Goal: Task Accomplishment & Management: Complete application form

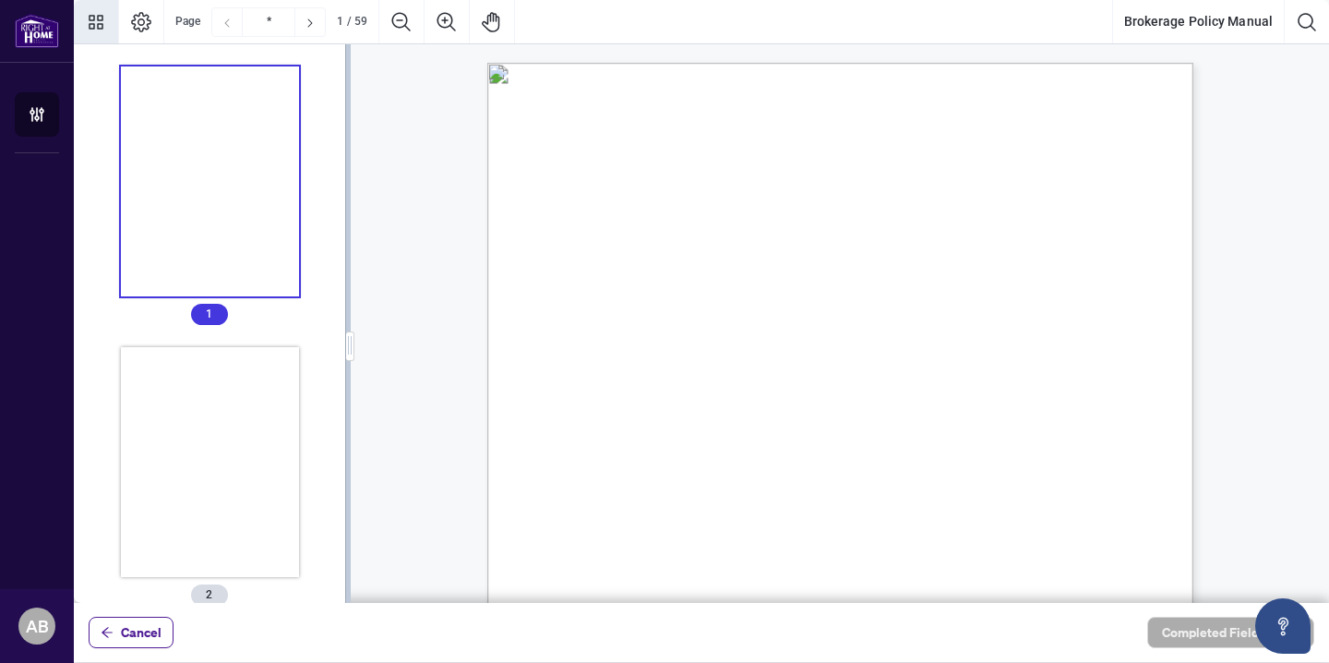
click at [720, 334] on span "the Contractor and the Brokerage." at bounding box center [635, 334] width 170 height 15
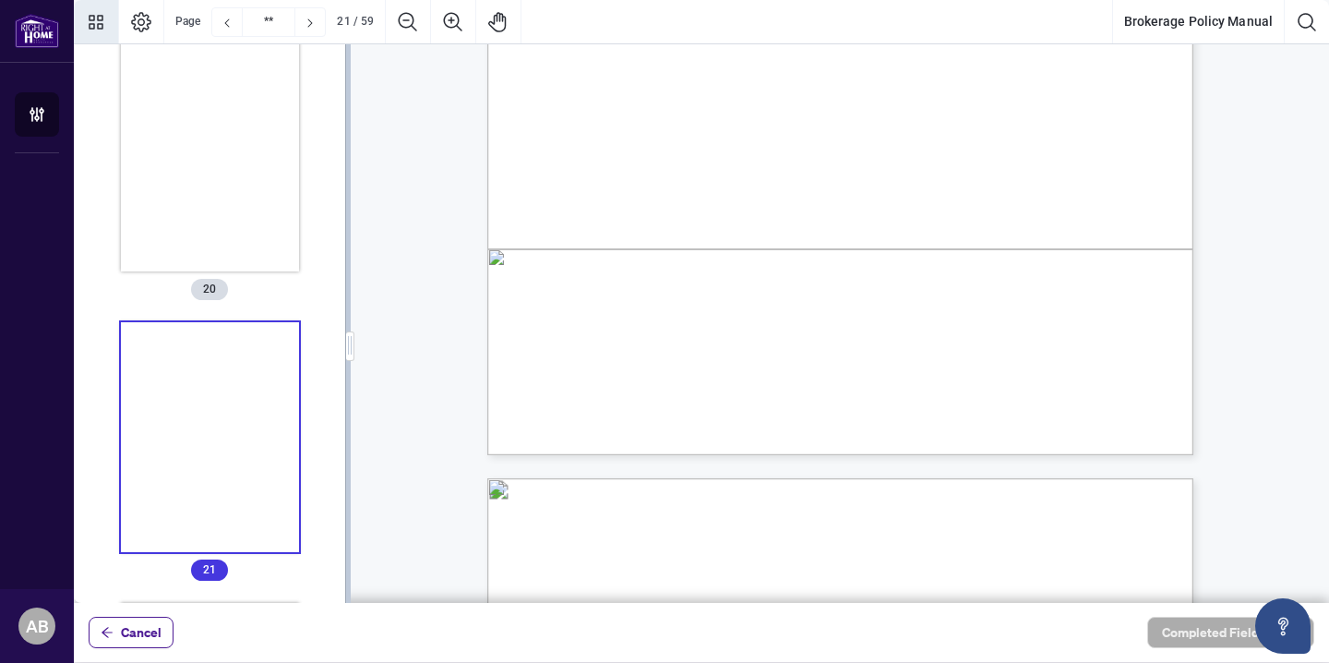
scroll to position [19272, 0]
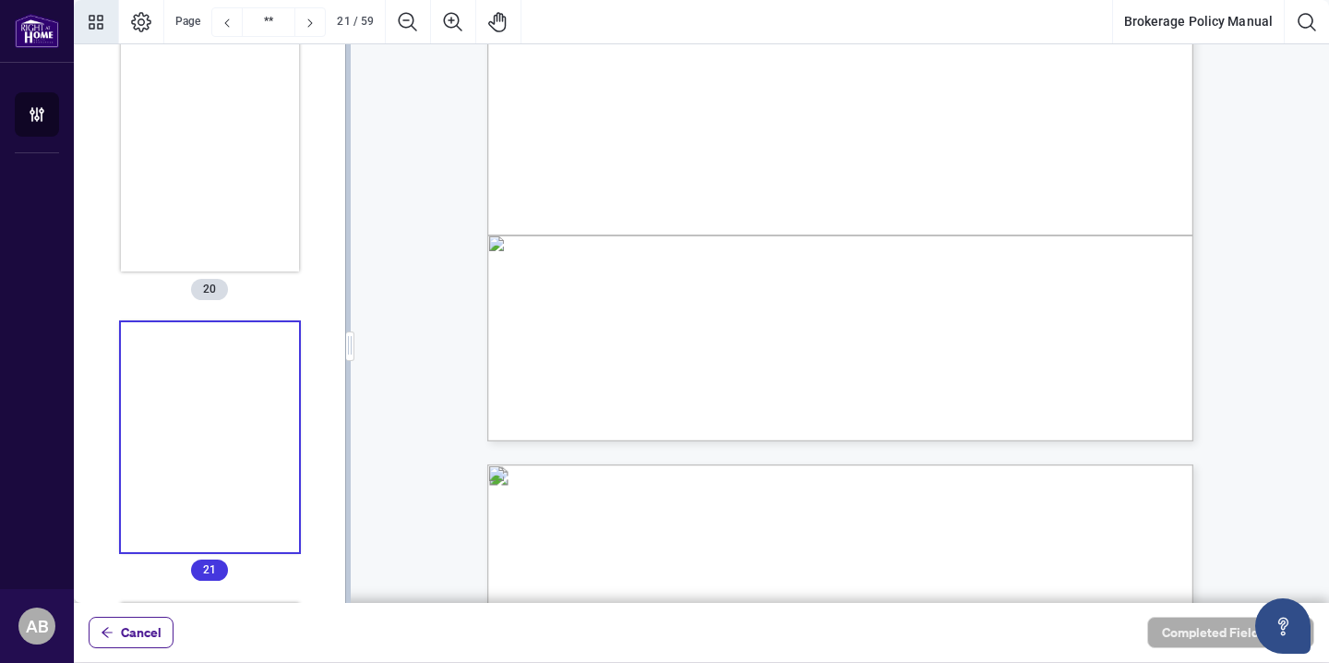
click at [1110, 186] on span "Antispam Legislation (CASL) or the use of a third-party telemarketers to cold c…" at bounding box center [840, 190] width 540 height 14
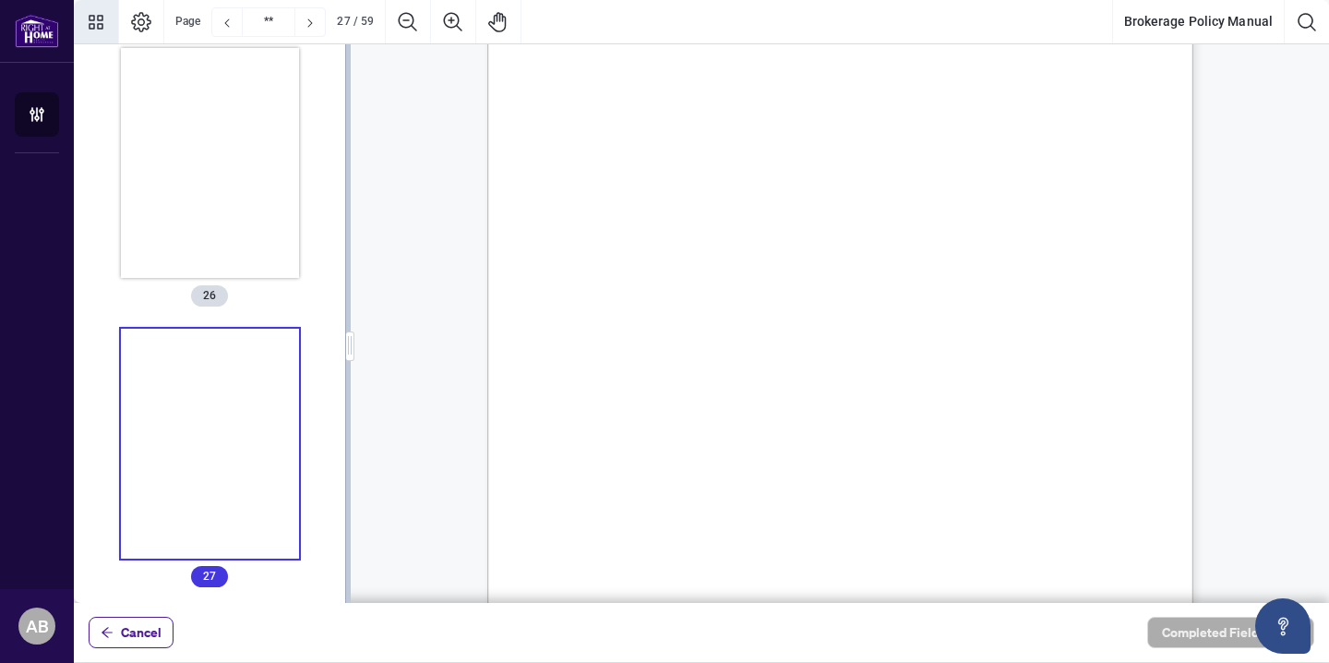
scroll to position [7040, 0]
click at [1110, 163] on span ", including the Code" at bounding box center [1058, 170] width 103 height 14
click at [1110, 256] on span ", 1985. Never discuss" at bounding box center [1055, 258] width 109 height 14
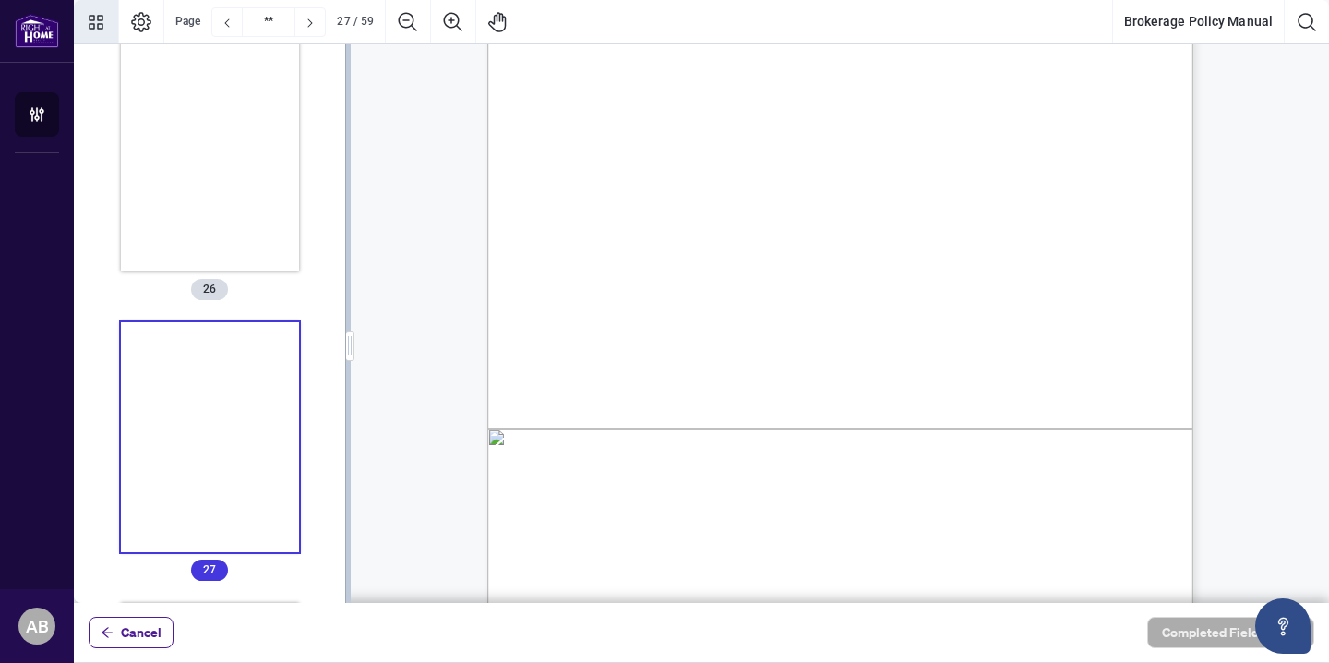
click at [858, 267] on span "or fees of our Salesperson/Independent Contractor." at bounding box center [719, 265] width 277 height 14
click at [637, 189] on span "to the public." at bounding box center [603, 185] width 66 height 14
click at [1168, 226] on span "All advertisements and promotional material are subject to [PERSON_NAME] pre-ap…" at bounding box center [881, 229] width 578 height 14
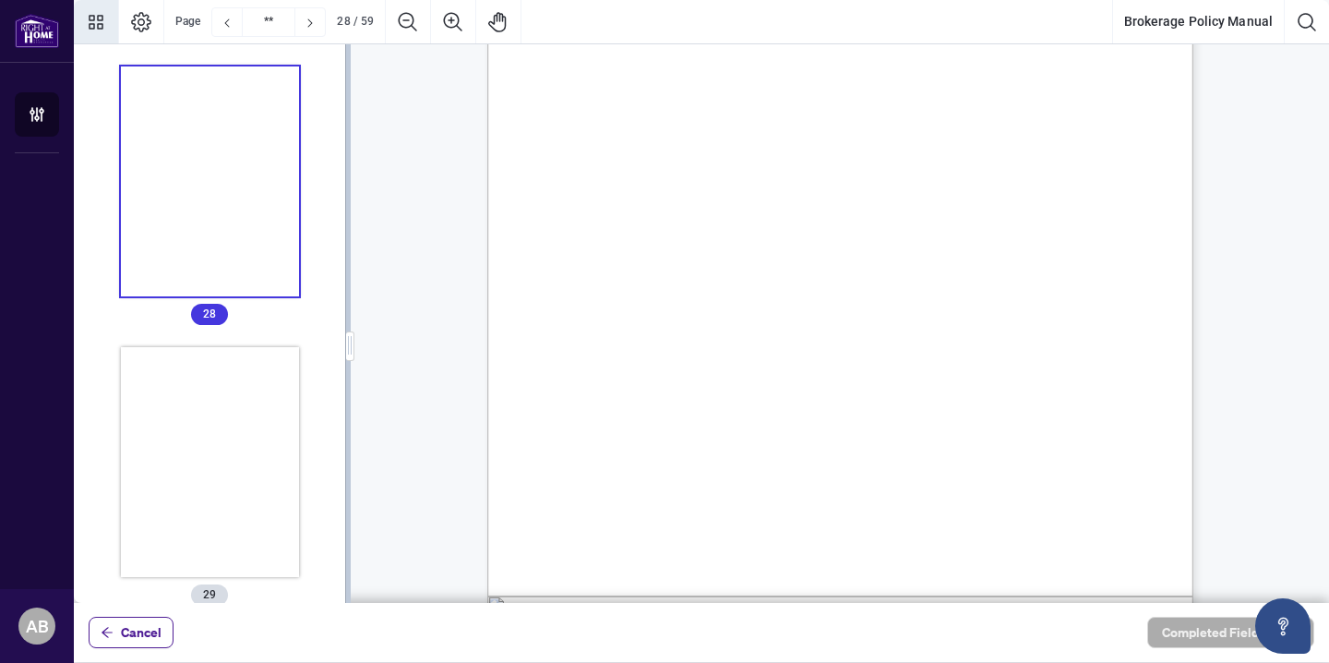
scroll to position [25516, 0]
click at [1110, 397] on span "complete the transactions and/or subject to RECO’s record retention guidelines,…" at bounding box center [840, 404] width 540 height 14
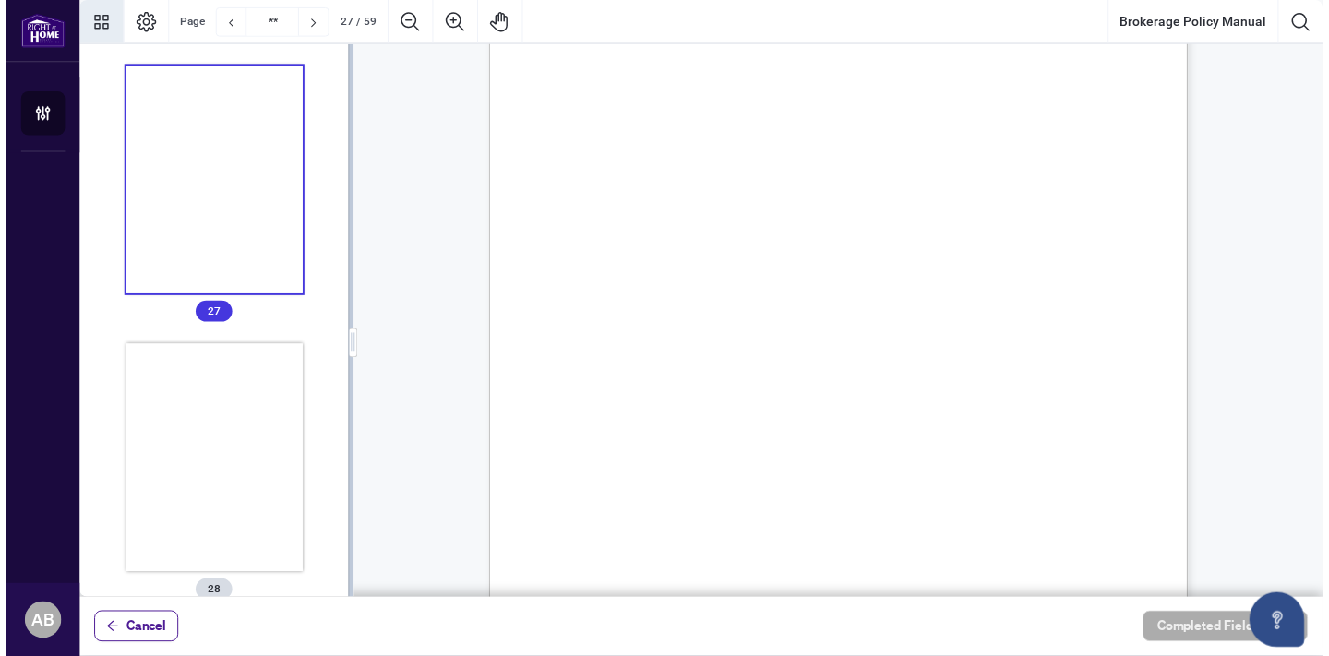
scroll to position [24445, 0]
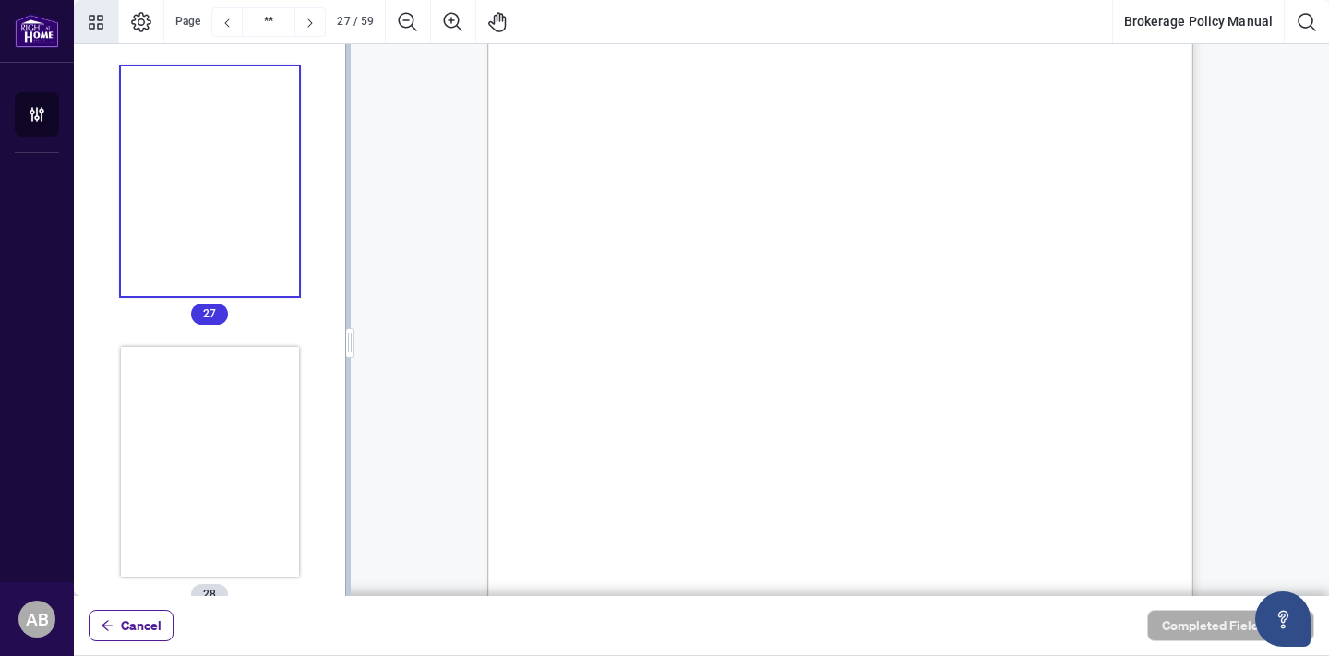
click at [1146, 270] on div "26 F. ADVERTISING AND PERSONAL INFORMATION 39. ADVERTISMENTS [PERSON_NAME] is a…" at bounding box center [928, 547] width 882 height 1143
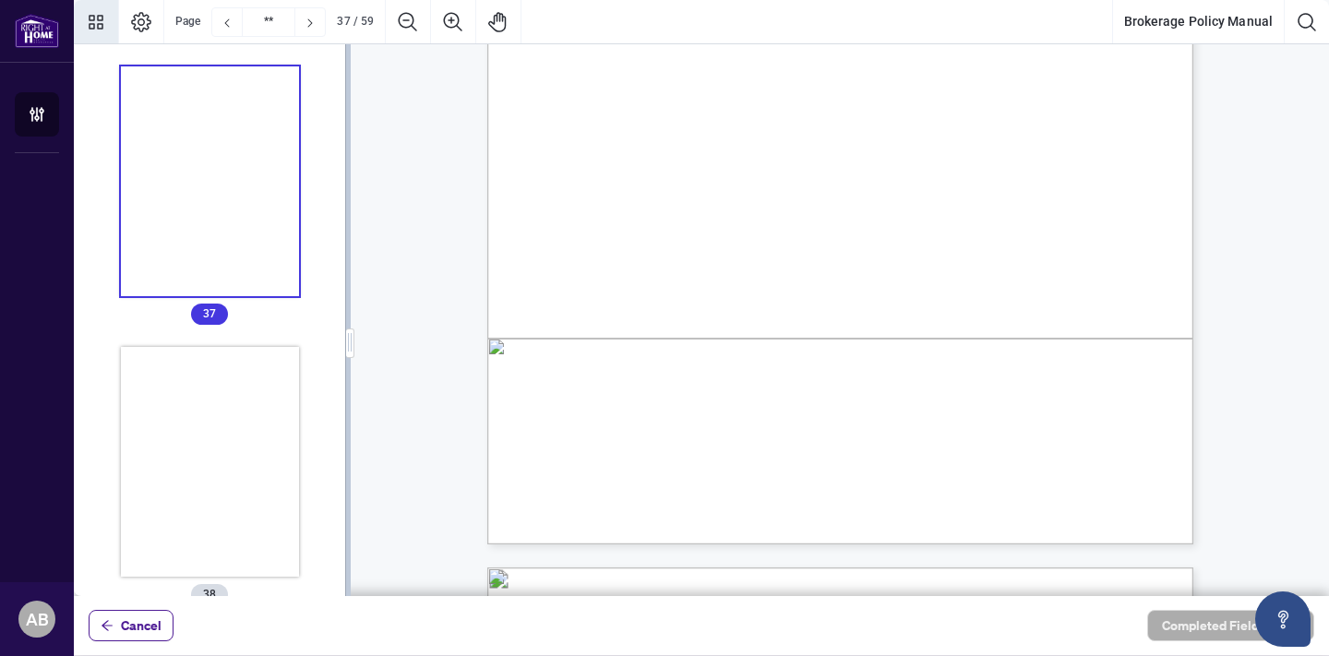
scroll to position [34155, 0]
click at [998, 510] on div "36 69. OFFERS IN WRITING It is the expectation of [PERSON_NAME] that an APS sha…" at bounding box center [928, 205] width 882 height 1143
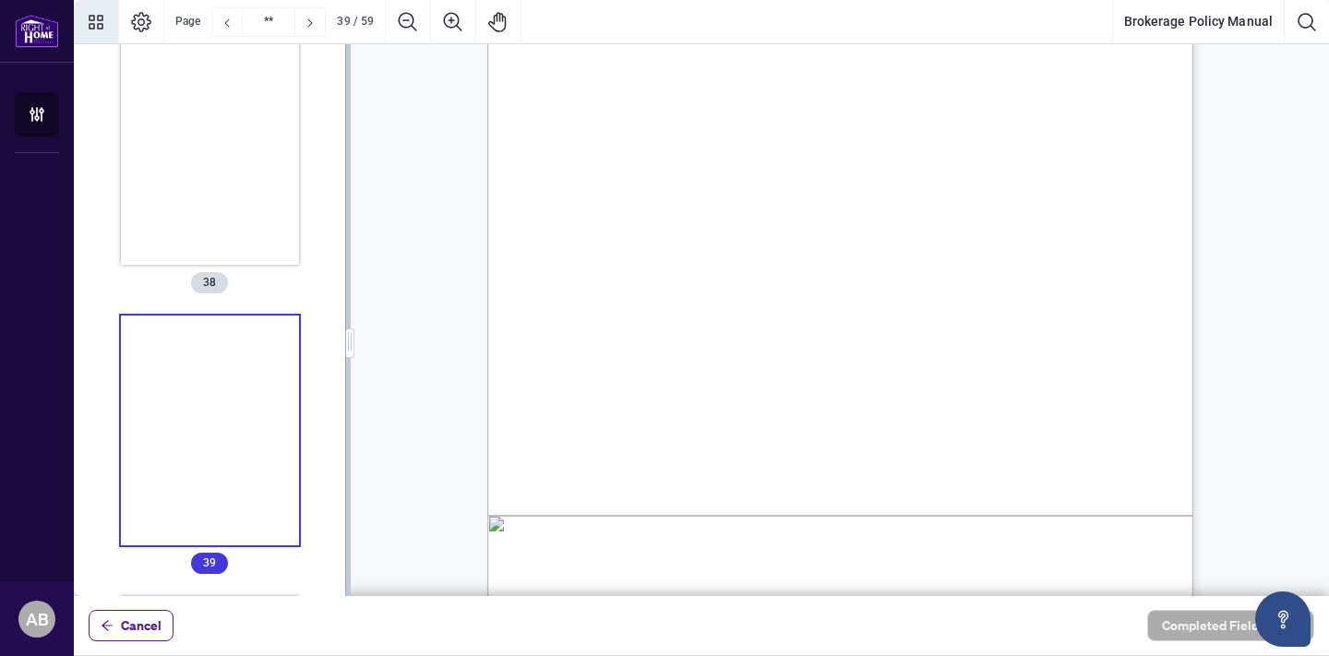
scroll to position [35853, 0]
click at [1110, 291] on span "3) The buyer may sign back the seller's sign-back. This keeps open the possibil…" at bounding box center [852, 292] width 515 height 14
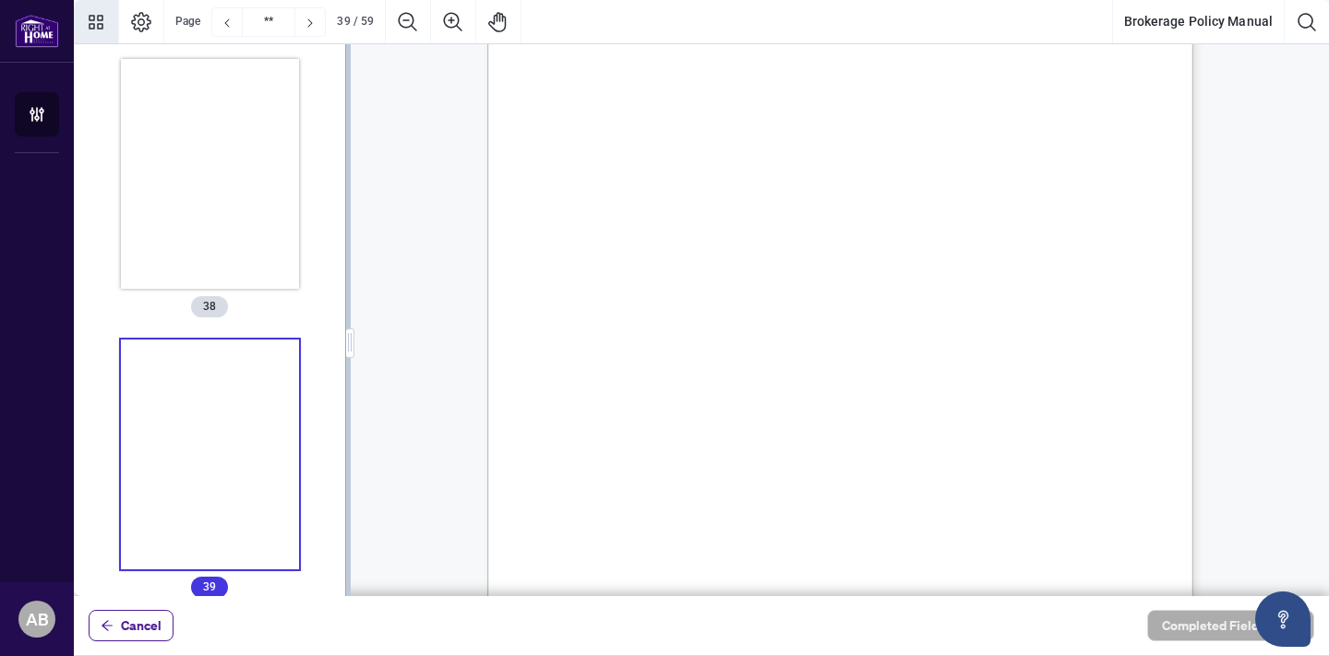
scroll to position [10413, 0]
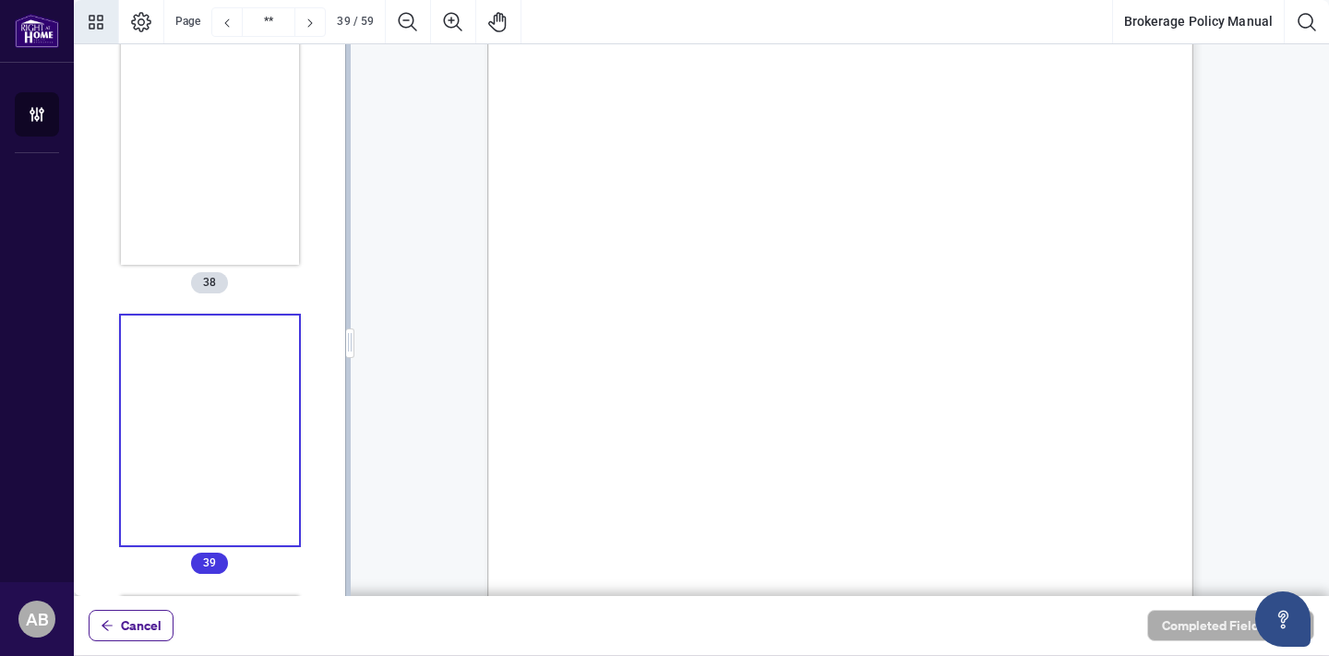
click at [1135, 312] on span "the listing to attract multiple offers with a below market asking price. [PERSO…" at bounding box center [872, 315] width 605 height 14
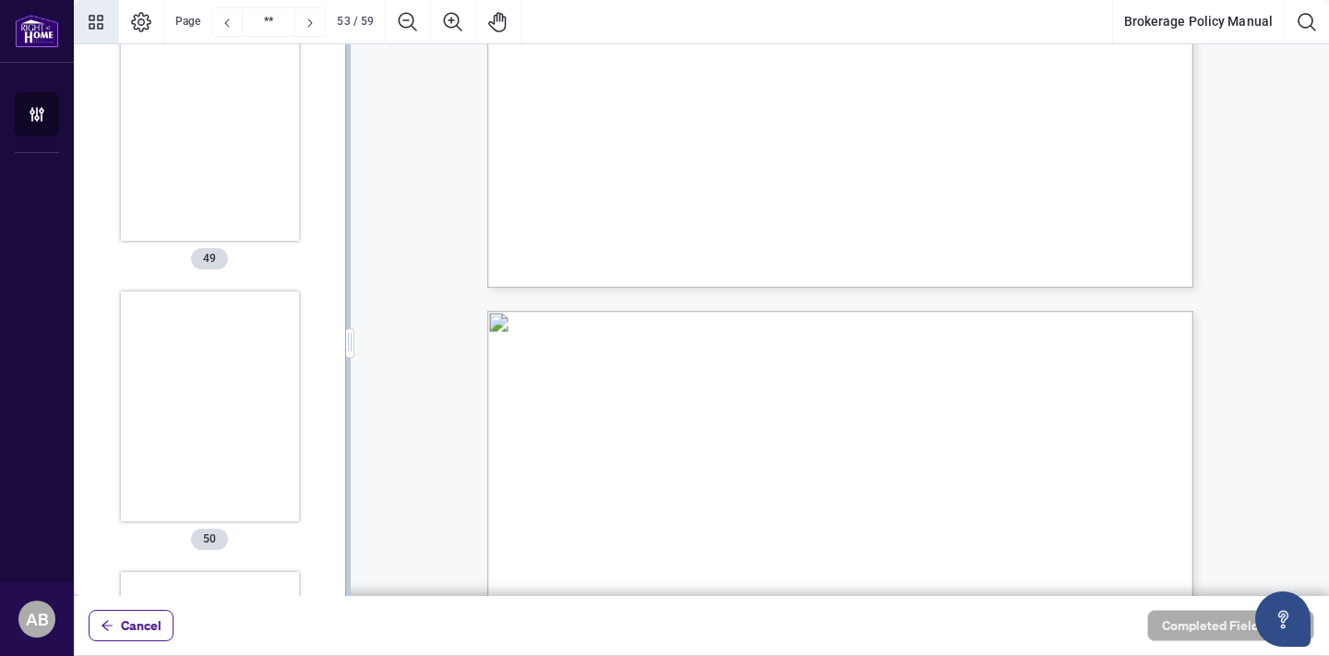
scroll to position [0, 0]
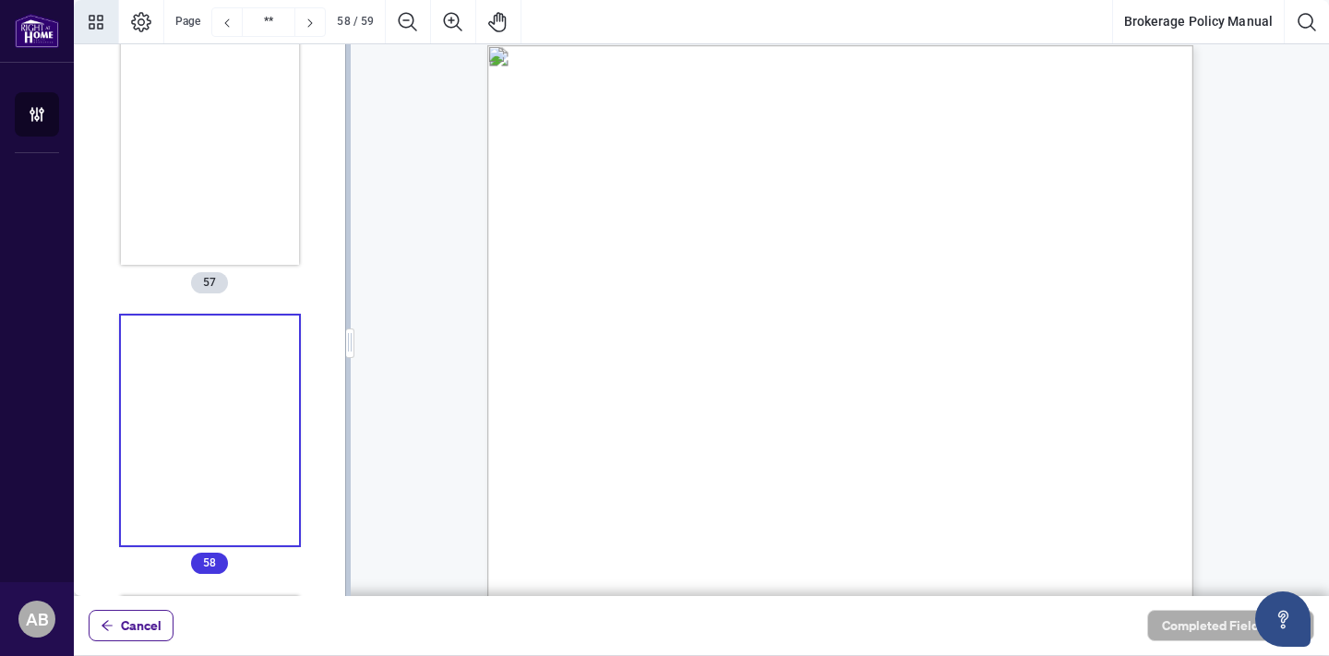
click at [658, 207] on span "Policy." at bounding box center [640, 204] width 35 height 14
click at [1105, 225] on span "$75.00 per occurrence, plus bank fees," at bounding box center [1009, 232] width 192 height 14
click at [658, 171] on span "Policy." at bounding box center [640, 167] width 35 height 14
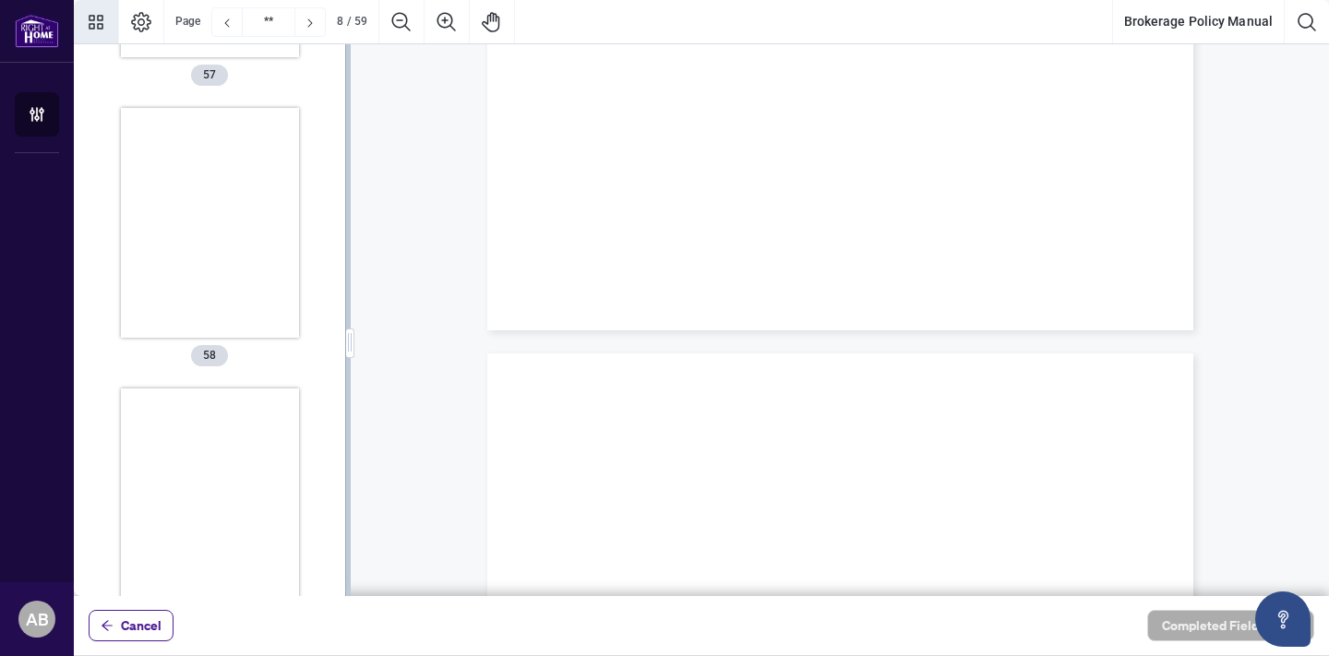
scroll to position [467, 0]
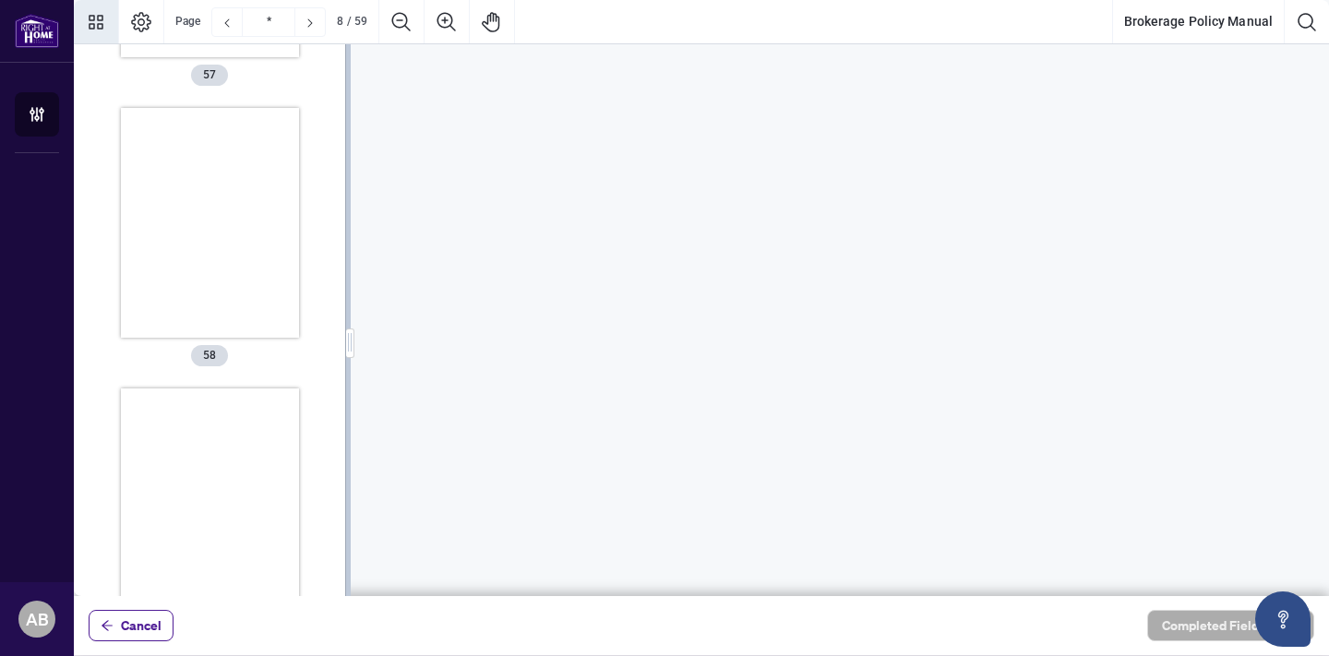
type input "*"
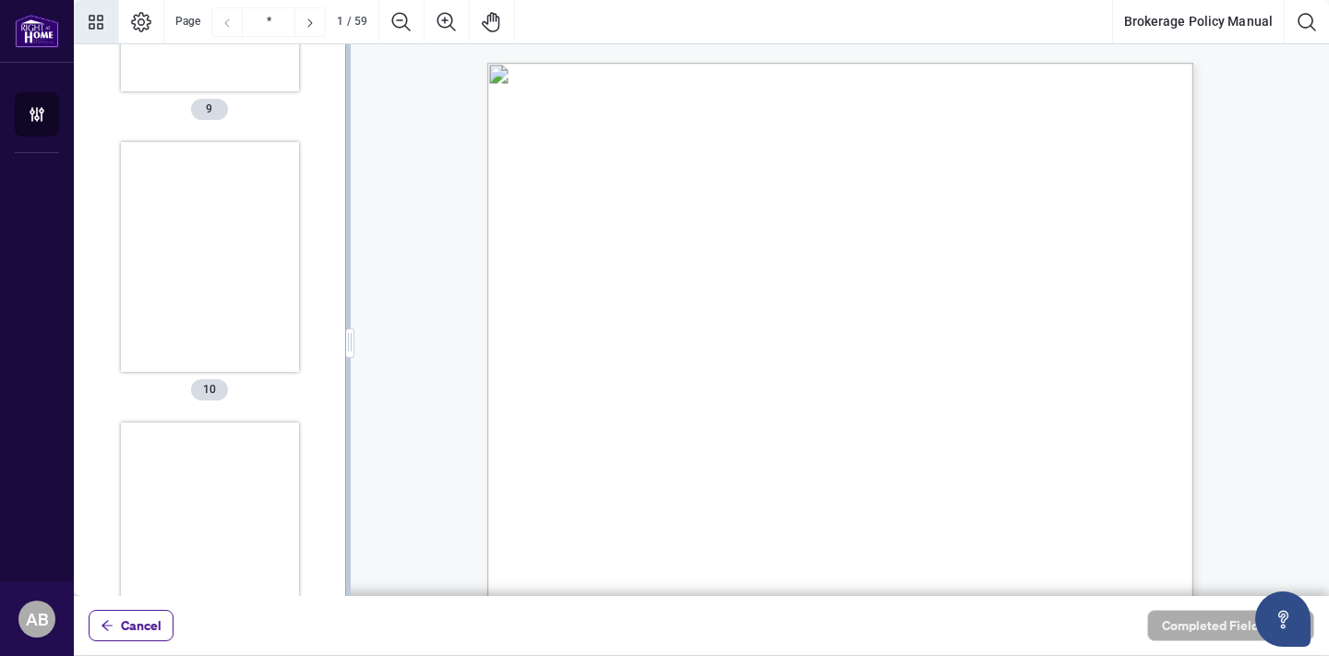
scroll to position [0, 0]
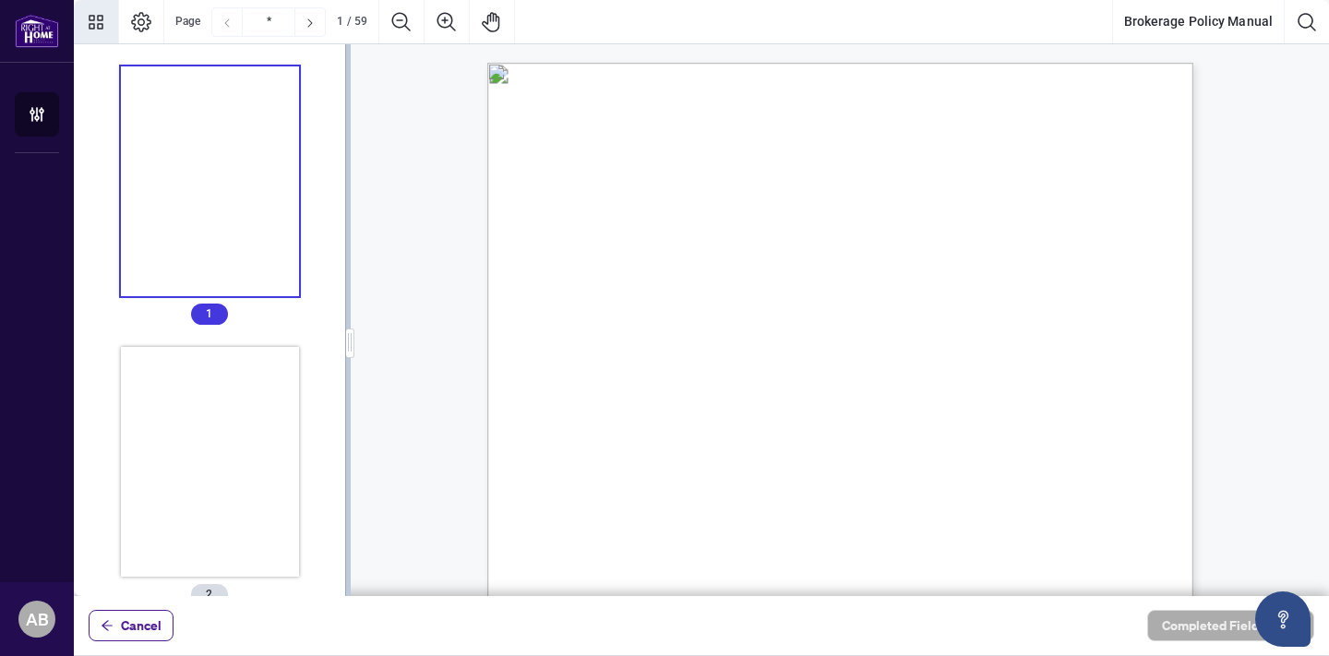
click at [223, 16] on icon "Previous Page" at bounding box center [227, 23] width 15 height 15
click at [117, 627] on button "Cancel" at bounding box center [131, 625] width 85 height 31
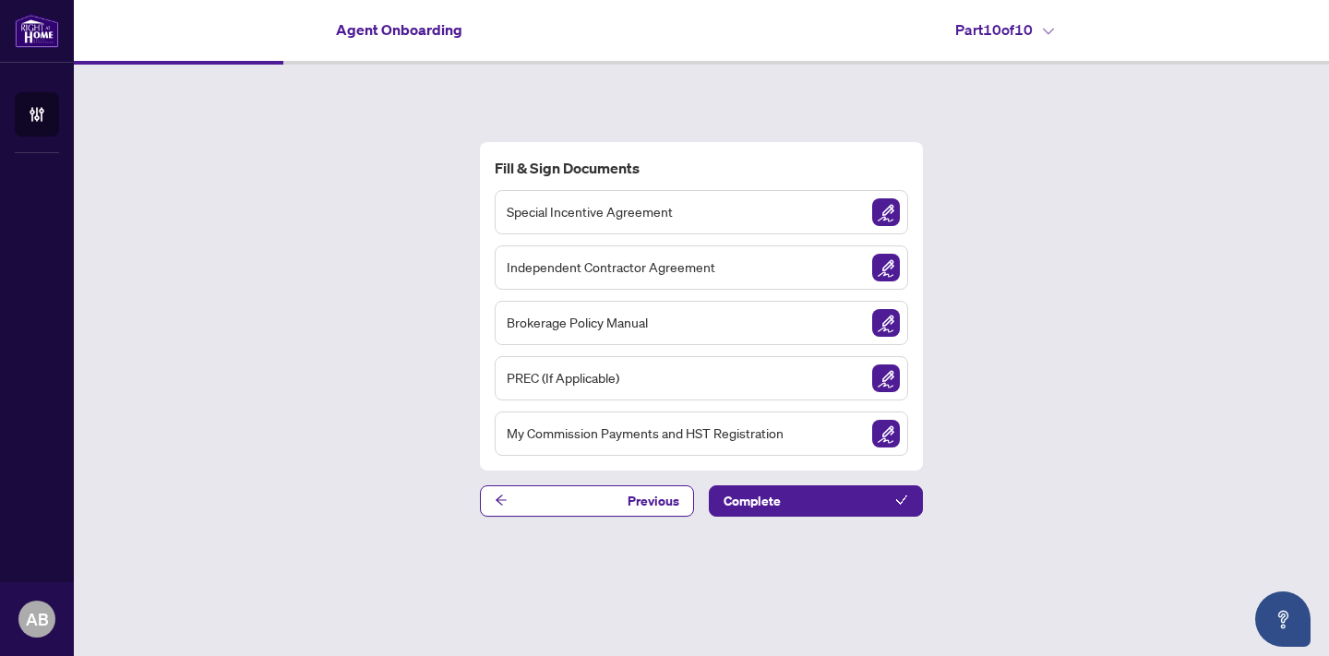
click at [639, 217] on span "Special Incentive Agreement" at bounding box center [590, 211] width 166 height 21
click at [892, 208] on img "Sign Document" at bounding box center [886, 212] width 28 height 28
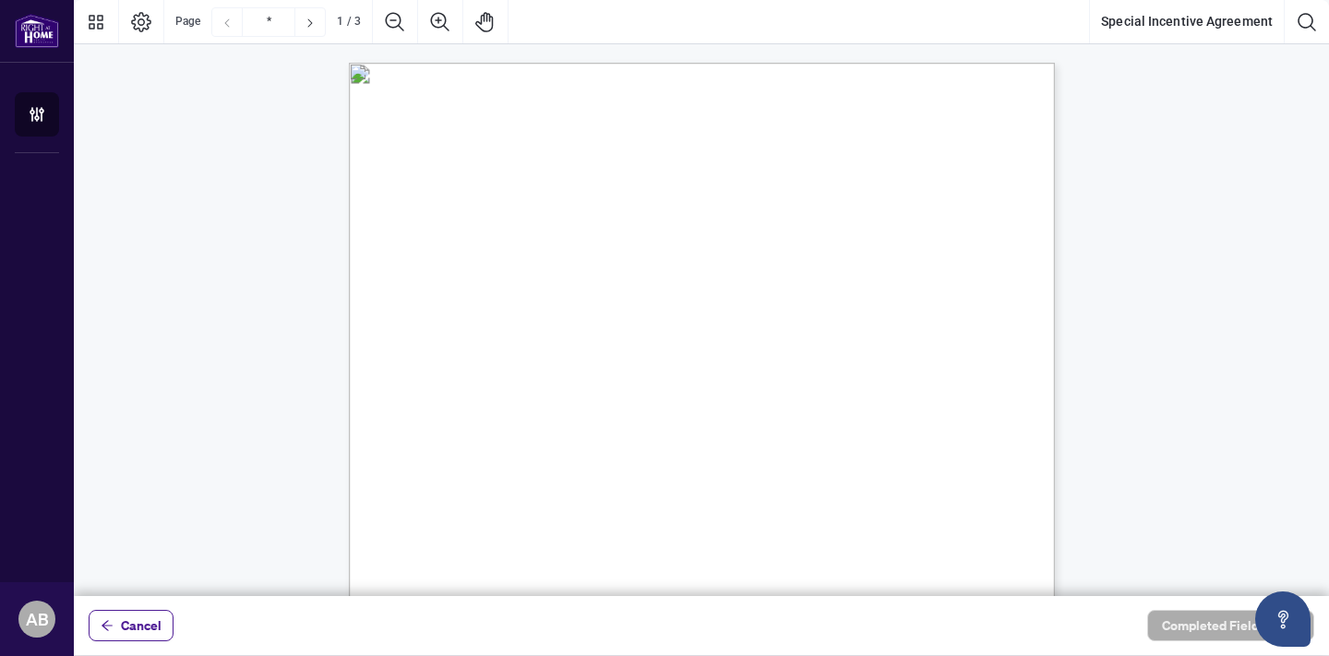
click at [744, 291] on span "Association" at bounding box center [700, 283] width 87 height 23
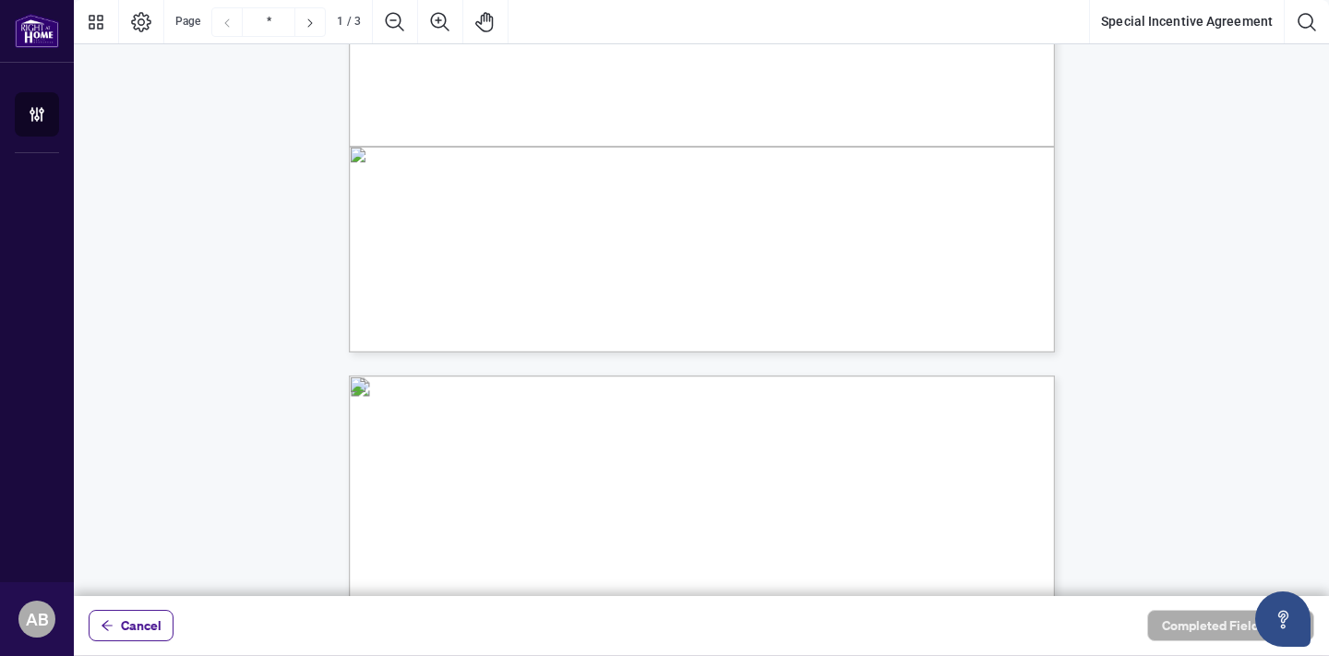
scroll to position [628, 0]
type input "*"
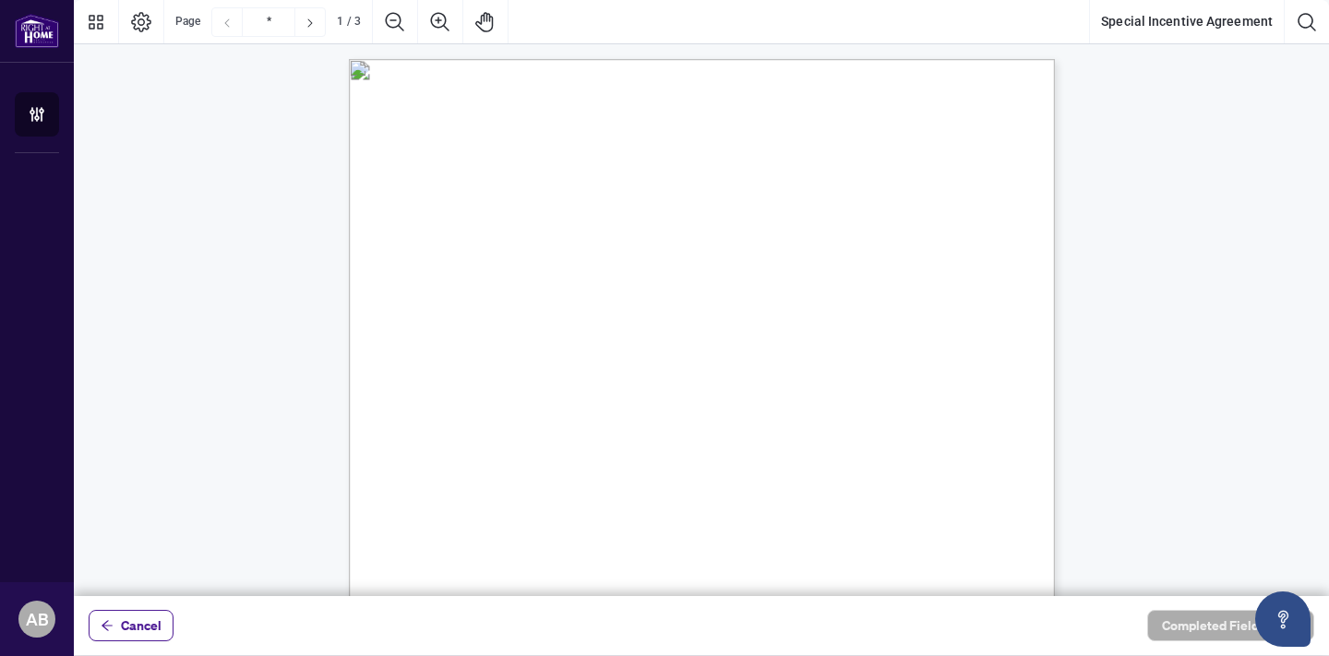
scroll to position [0, 0]
click at [133, 626] on span "Cancel" at bounding box center [141, 626] width 41 height 30
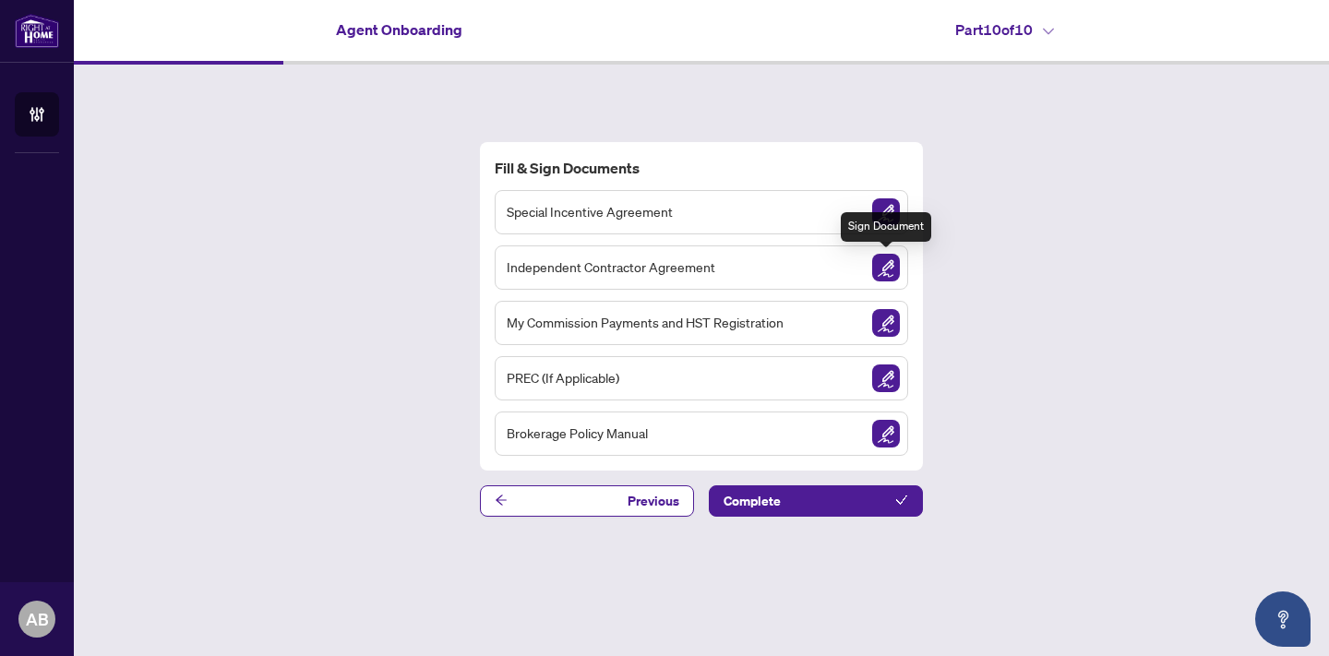
click at [891, 263] on img "Sign Document" at bounding box center [886, 268] width 28 height 28
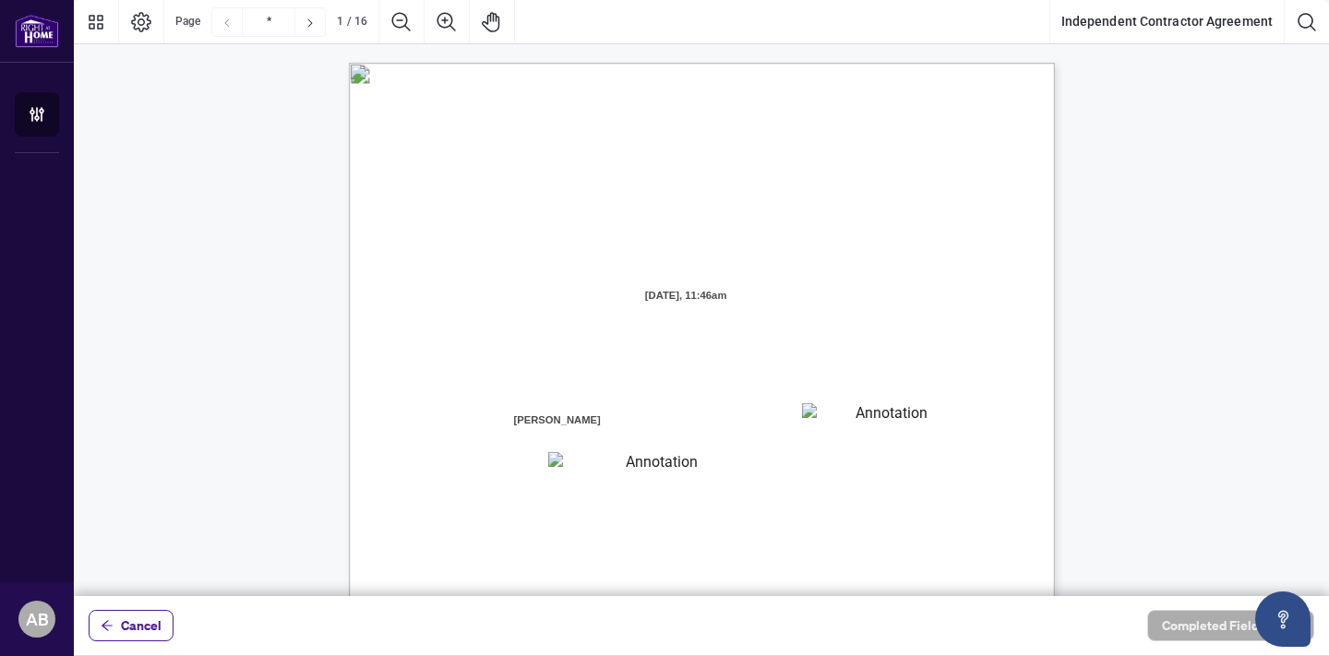
click at [878, 238] on span "INDEPENDENT CONTRACTOR AGREEMENT" at bounding box center [712, 242] width 330 height 21
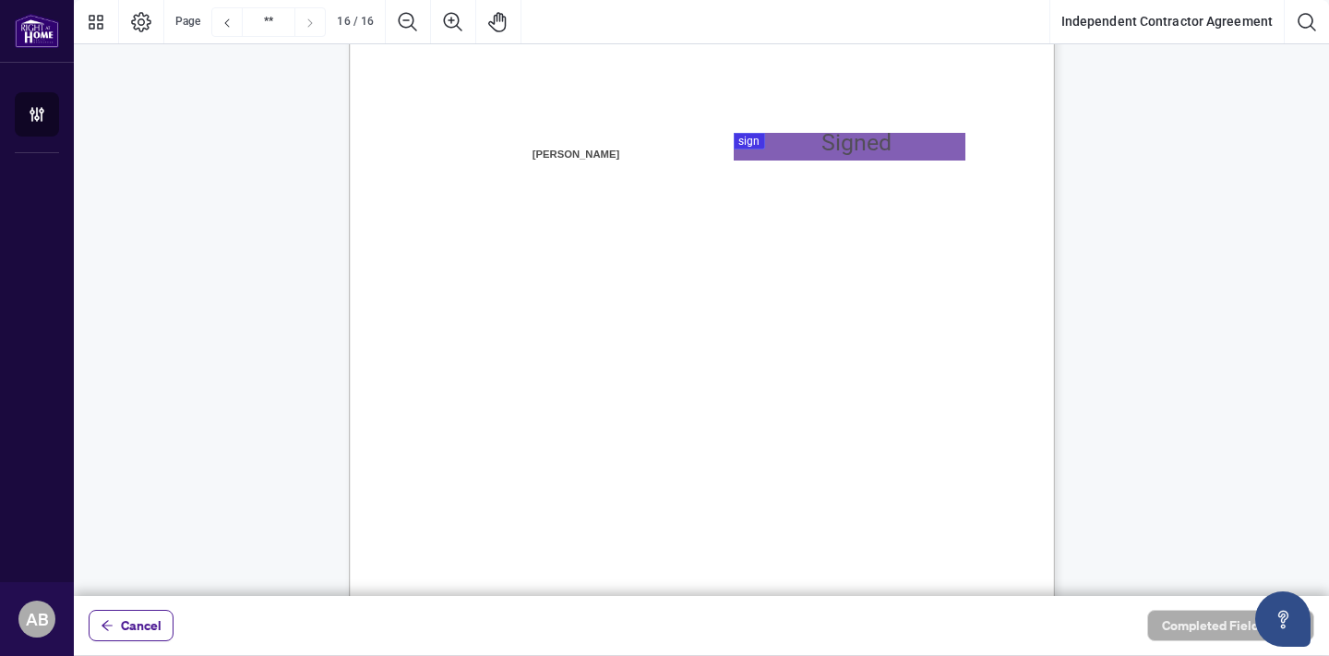
scroll to position [14087, 0]
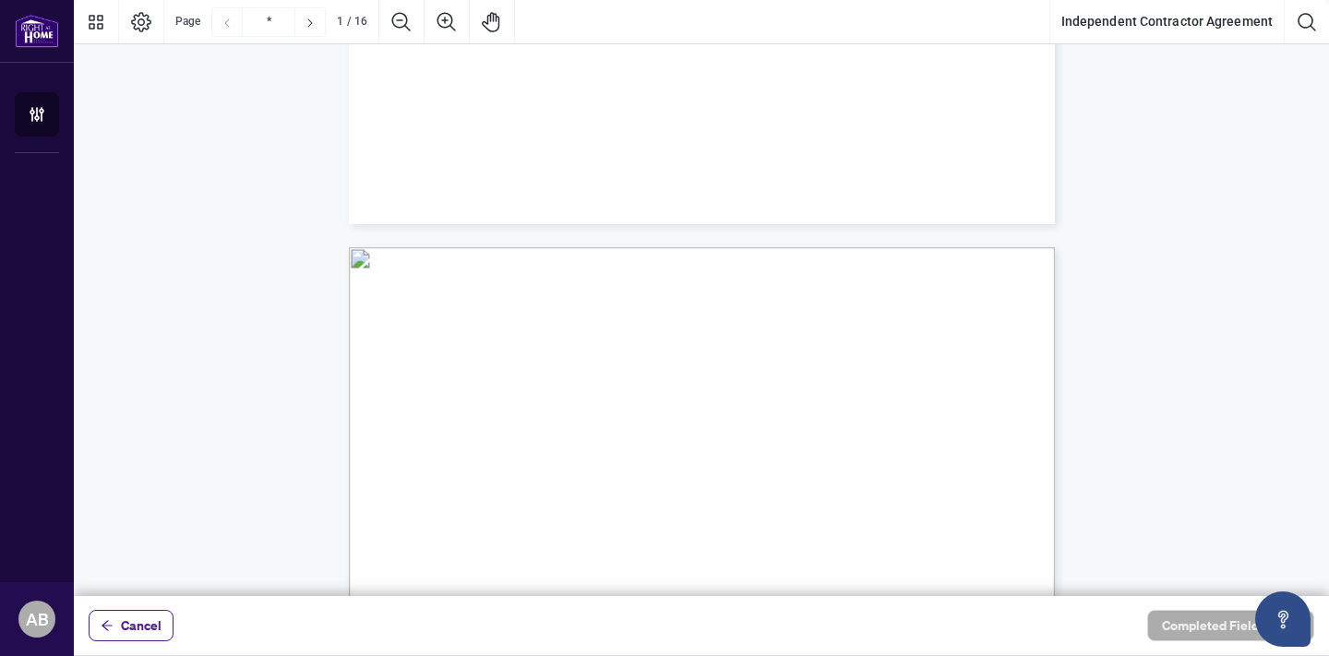
type input "*"
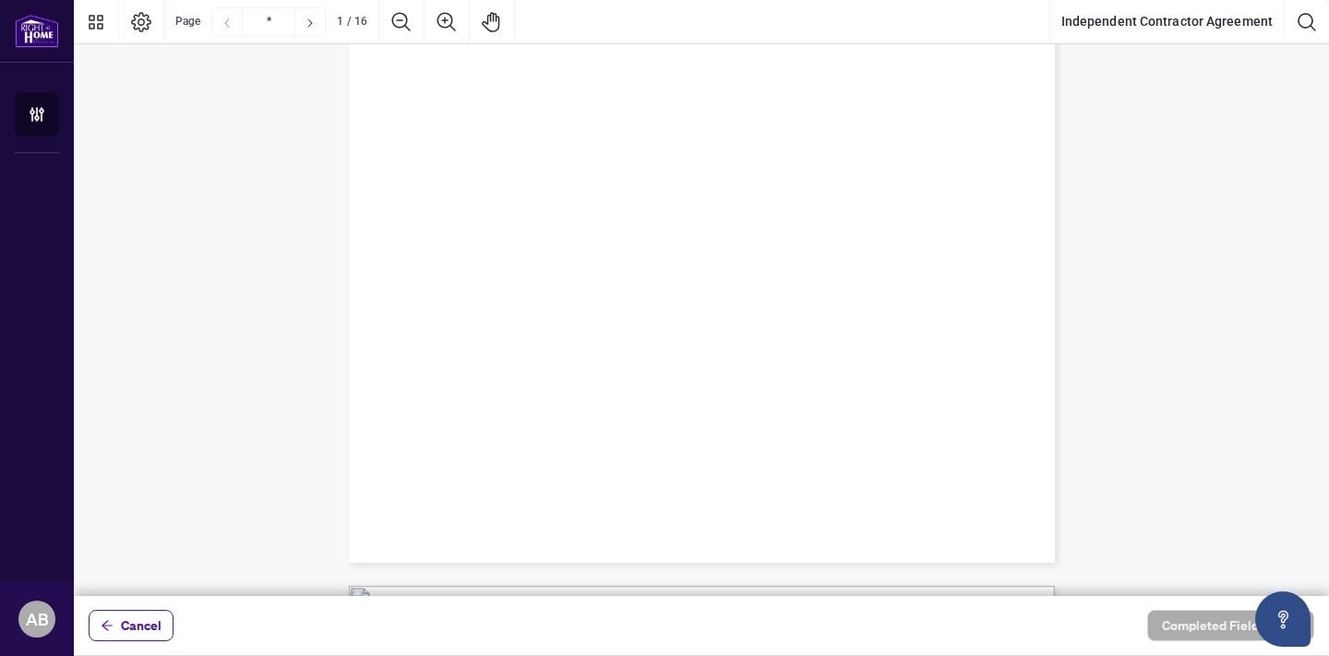
scroll to position [0, 0]
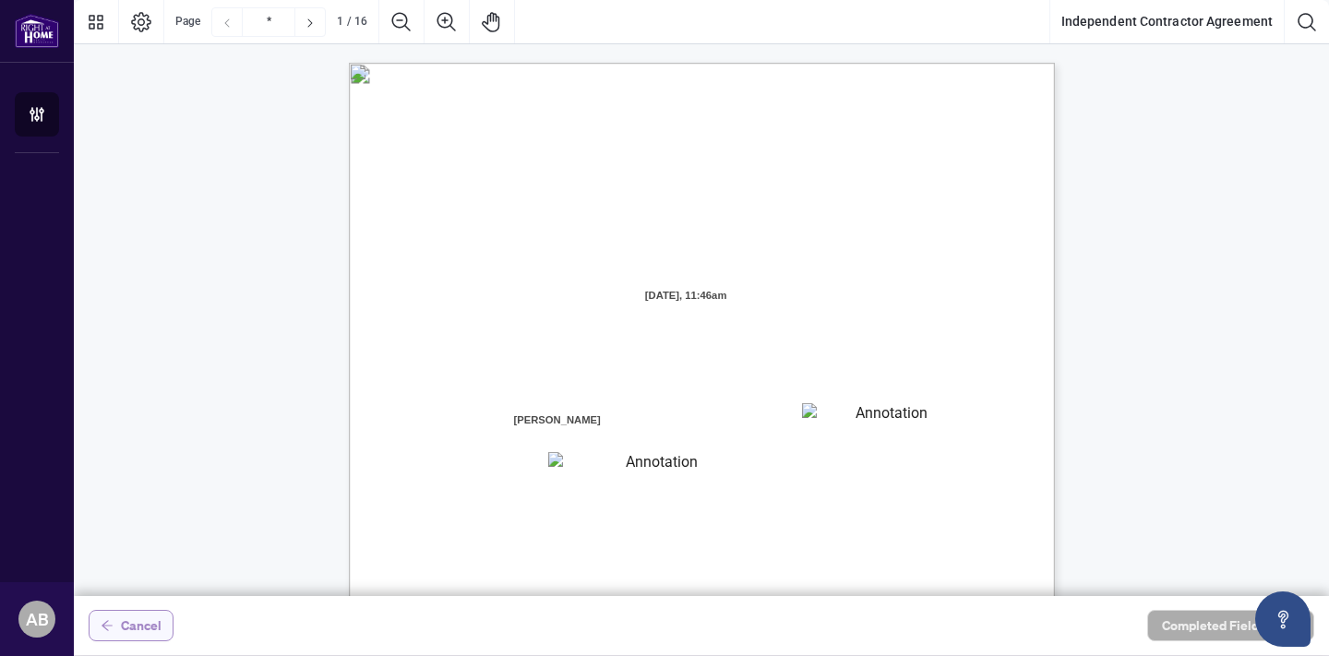
click at [122, 623] on span "Cancel" at bounding box center [141, 626] width 41 height 30
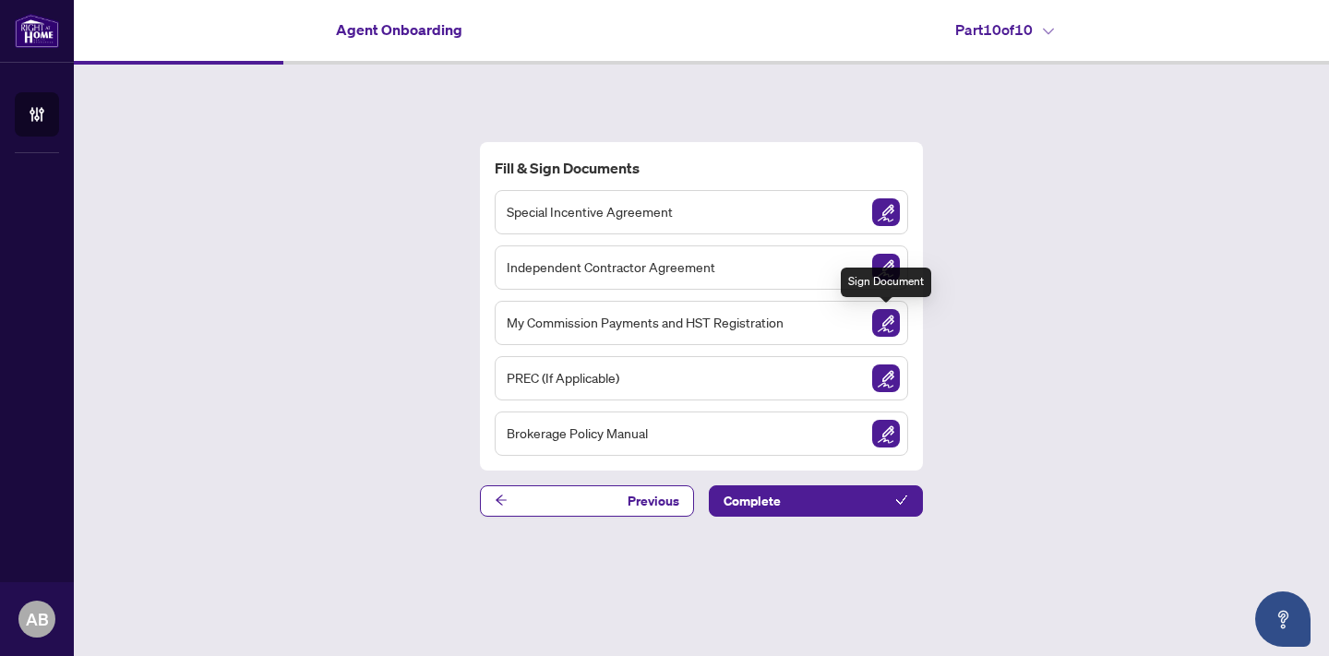
click at [888, 321] on img "Sign Document" at bounding box center [886, 323] width 28 height 28
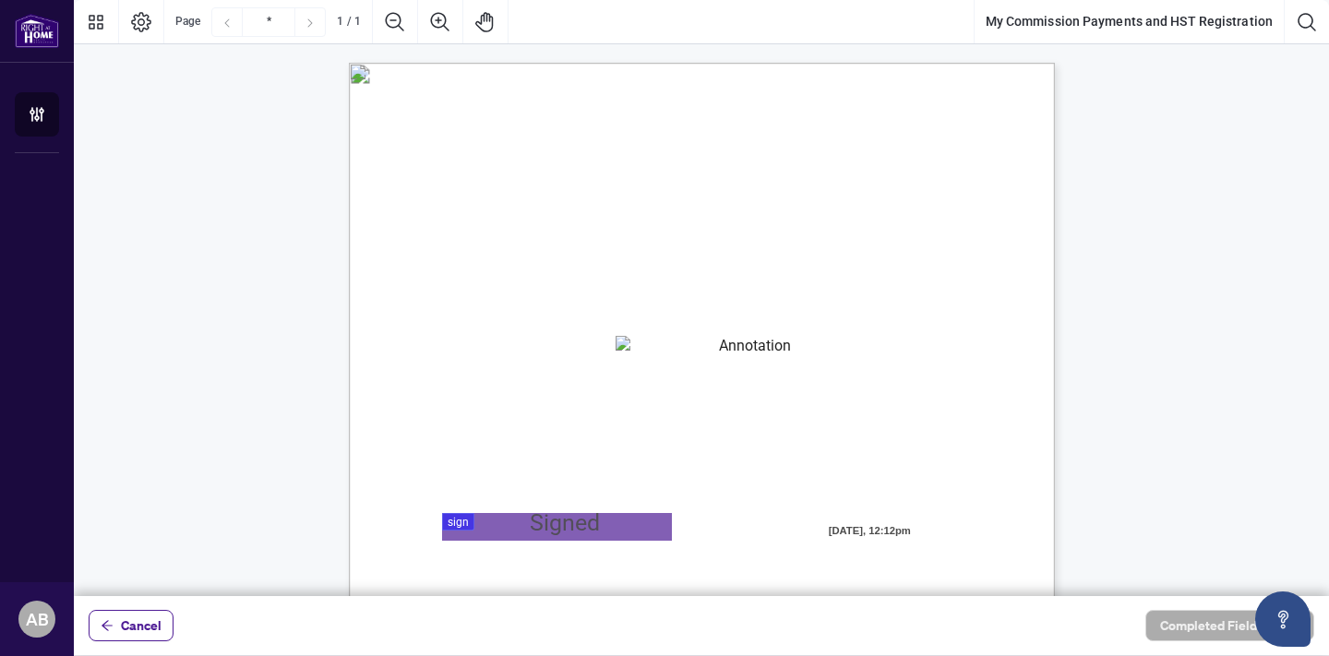
click at [999, 320] on div "MY COMMISSION PAYMENTS AND HST REGISTRATION For Right at Home Realty to pay out…" at bounding box center [790, 634] width 882 height 1143
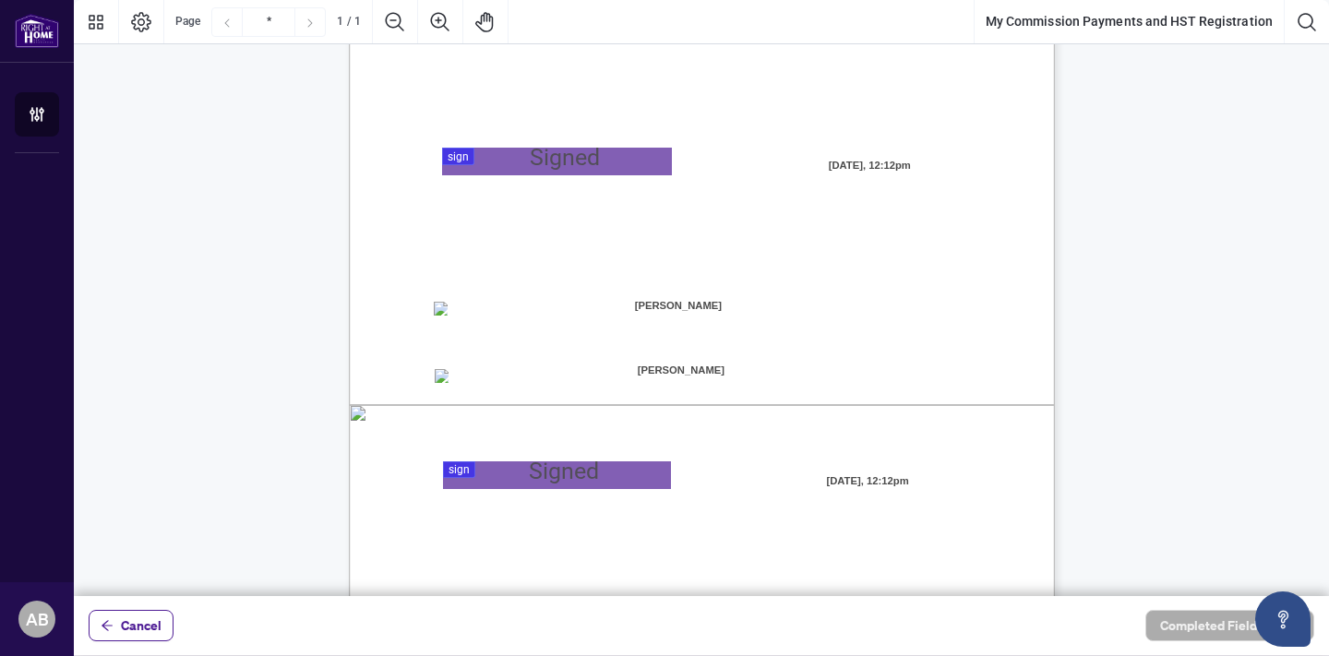
scroll to position [362, 0]
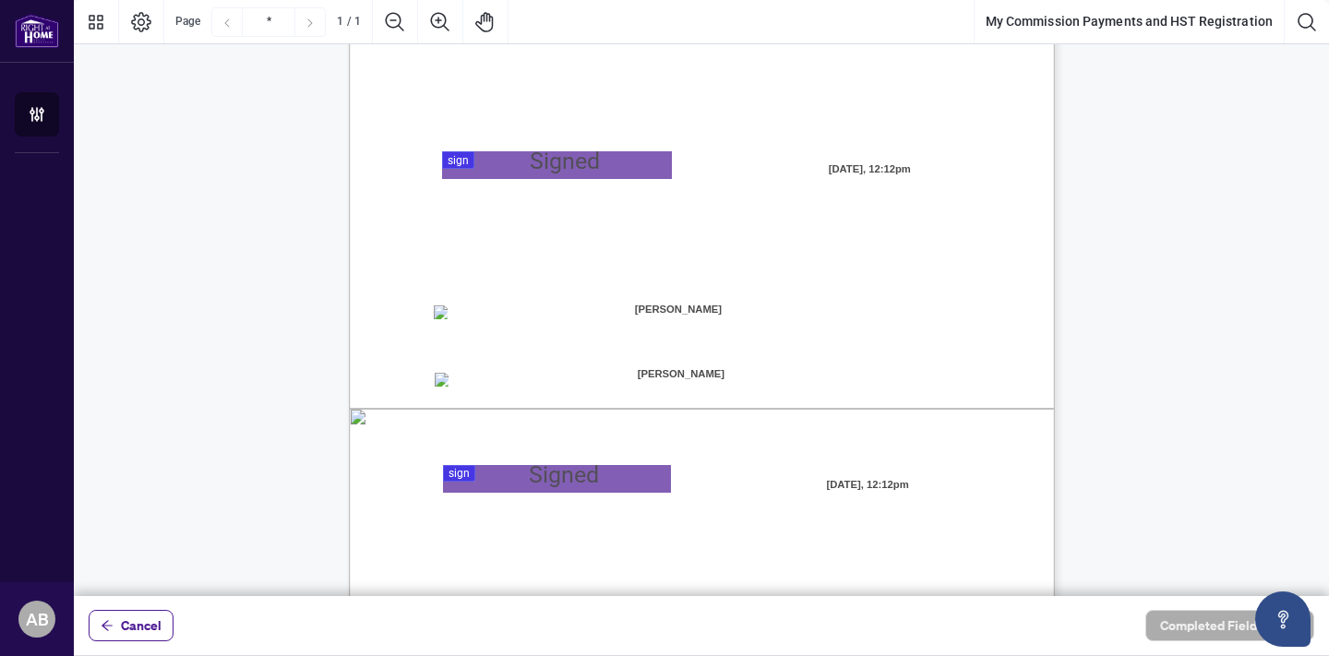
click at [713, 296] on span "[PERSON_NAME]" at bounding box center [678, 310] width 232 height 28
click at [657, 233] on span "MY COMMISSION PAYMENTS:" at bounding box center [545, 241] width 224 height 21
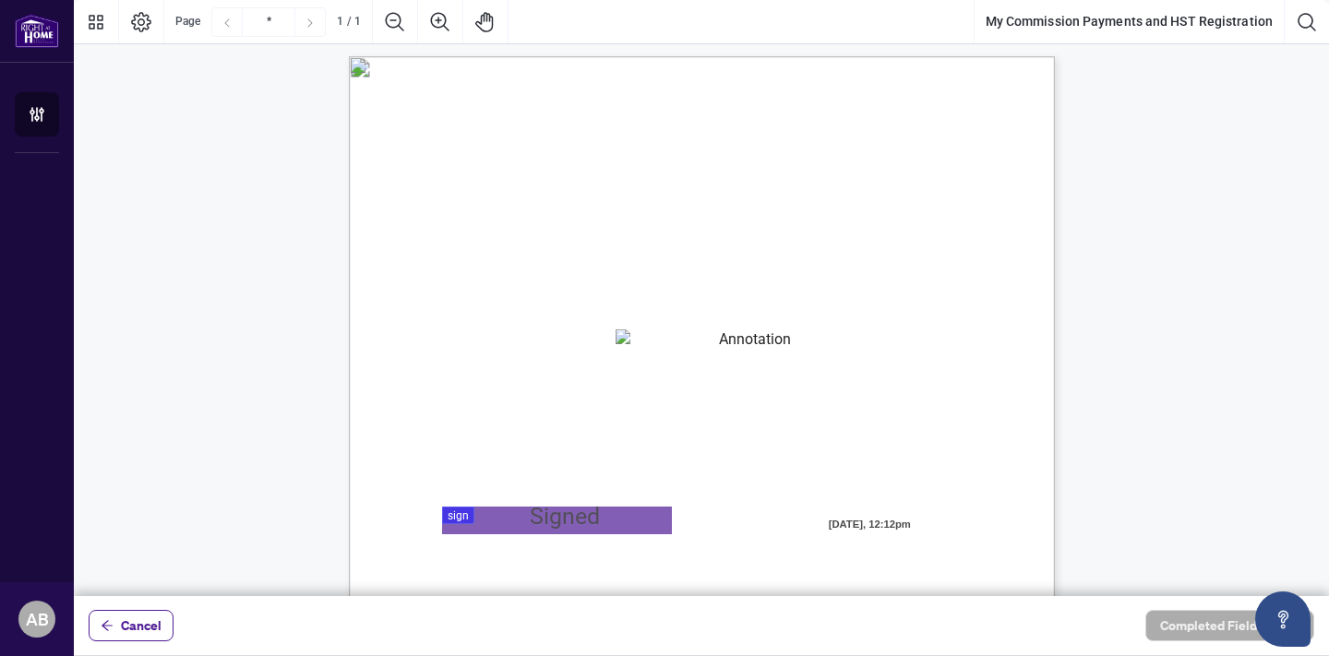
scroll to position [0, 0]
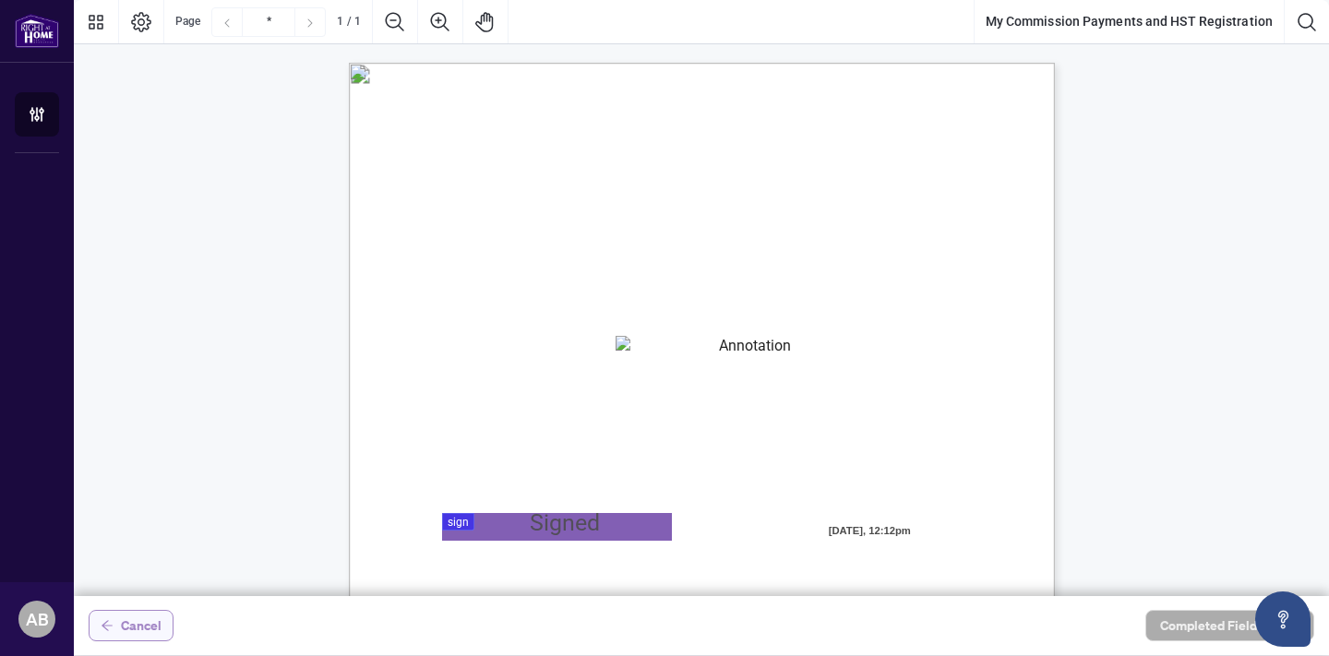
click at [130, 621] on span "Cancel" at bounding box center [141, 626] width 41 height 30
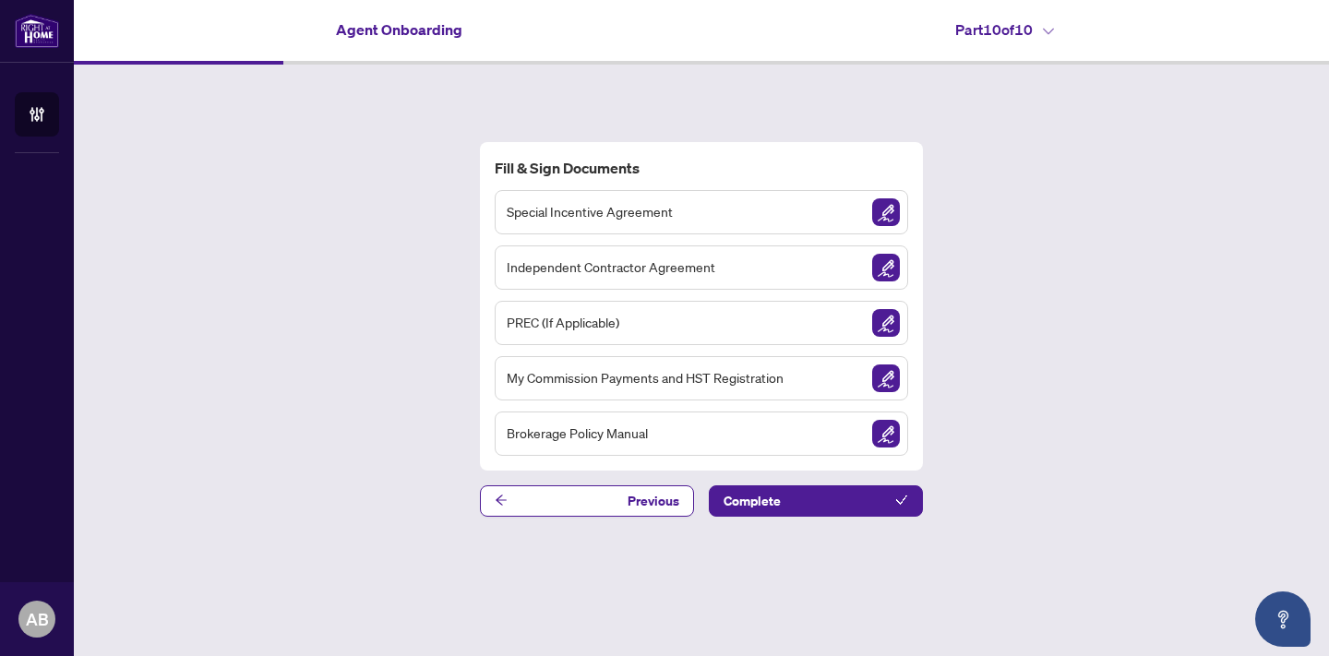
click at [713, 259] on div "Independent Contractor Agreement" at bounding box center [702, 268] width 414 height 44
click at [892, 265] on img "Sign Document" at bounding box center [886, 268] width 28 height 28
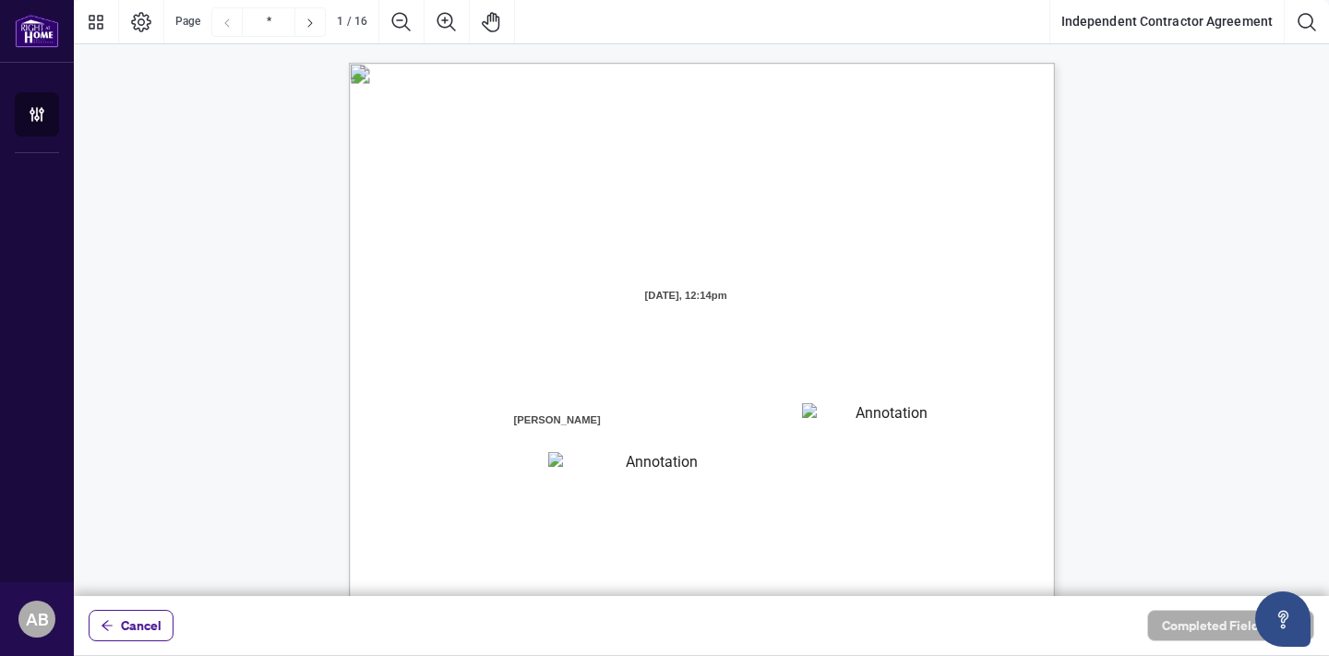
click at [878, 241] on span "INDEPENDENT CONTRACTOR AGREEMENT" at bounding box center [712, 242] width 330 height 21
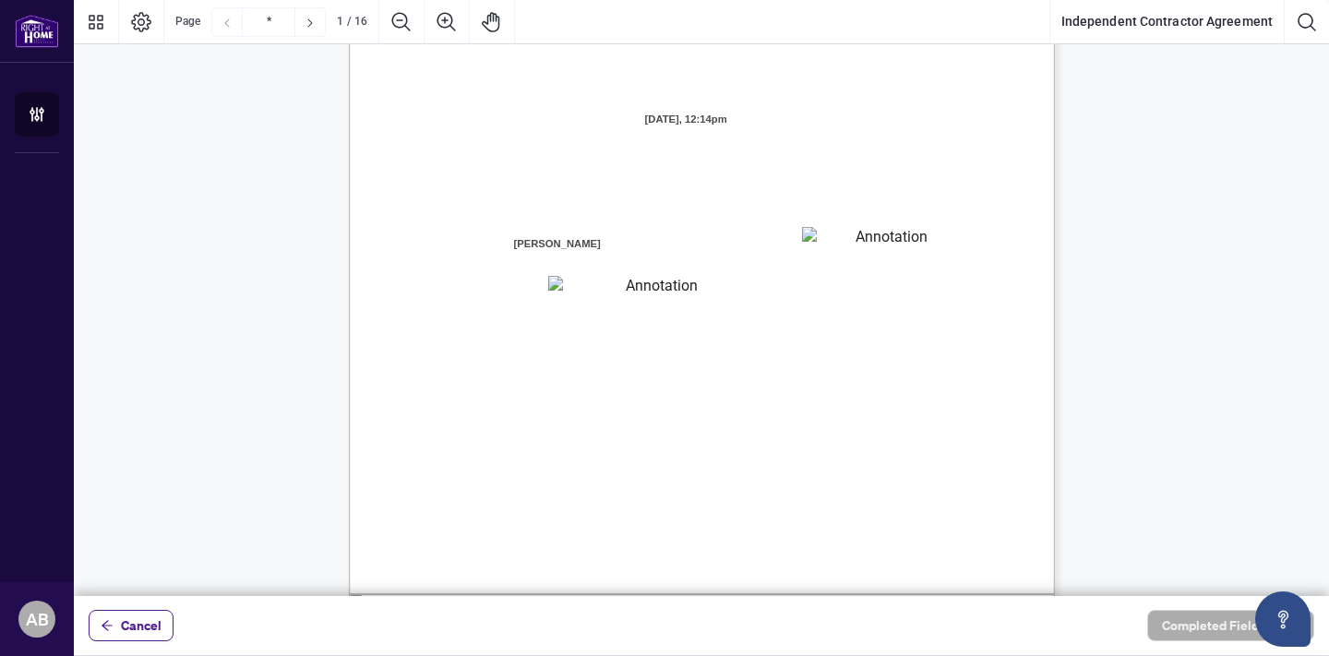
scroll to position [185, 0]
click at [816, 241] on textarea "01K2N7ZVXADQDZS13CP82GTG0Z" at bounding box center [885, 233] width 166 height 28
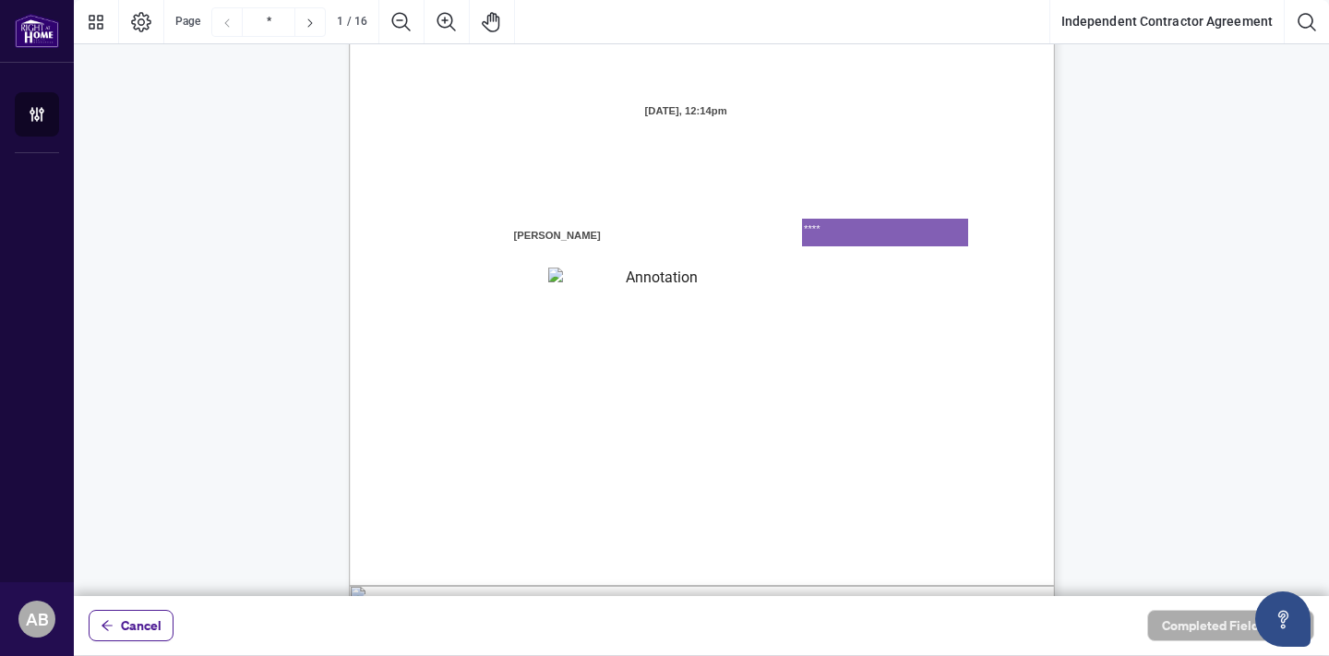
type textarea "****"
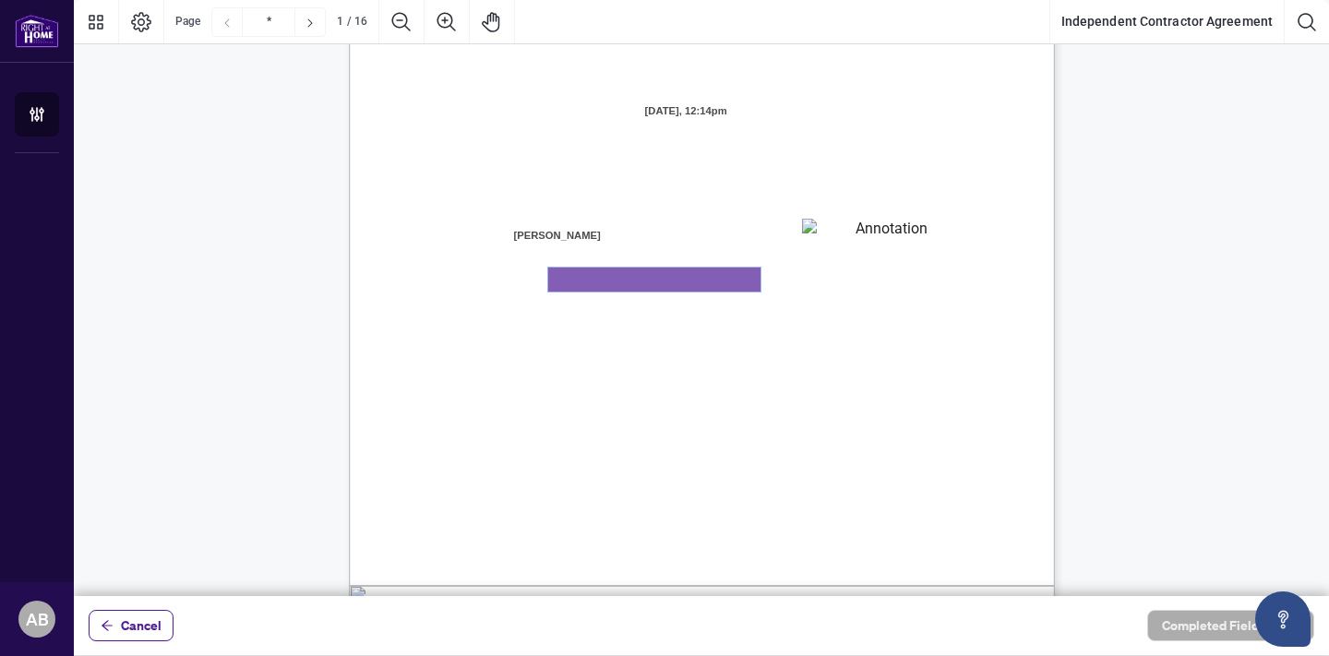
click at [641, 280] on textarea "01K2N800VRNZWEDT7GS4268ZBH" at bounding box center [654, 280] width 212 height 24
type textarea "**********"
click at [929, 284] on span "branch (the “Designated Office”)" at bounding box center [849, 286] width 162 height 17
click at [900, 354] on span "Council of Ontario (RECO) (the “Broker Authority”), owns and or operates the De…" at bounding box center [666, 359] width 467 height 17
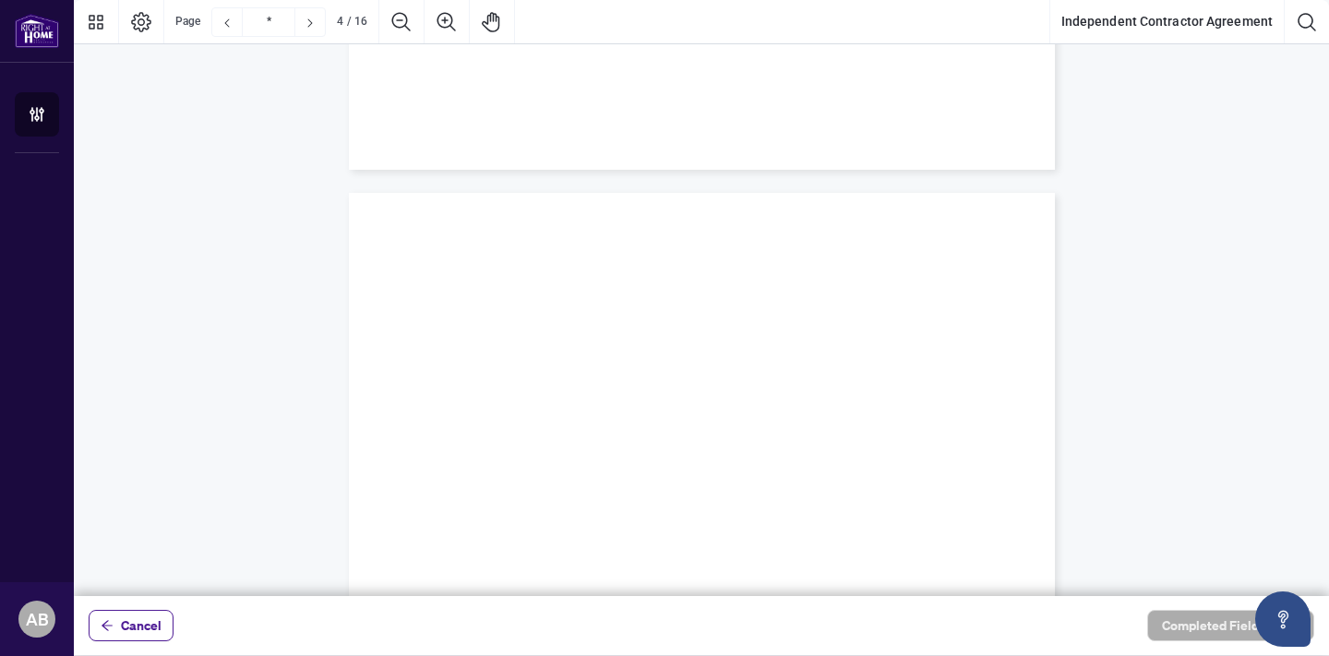
scroll to position [589, 0]
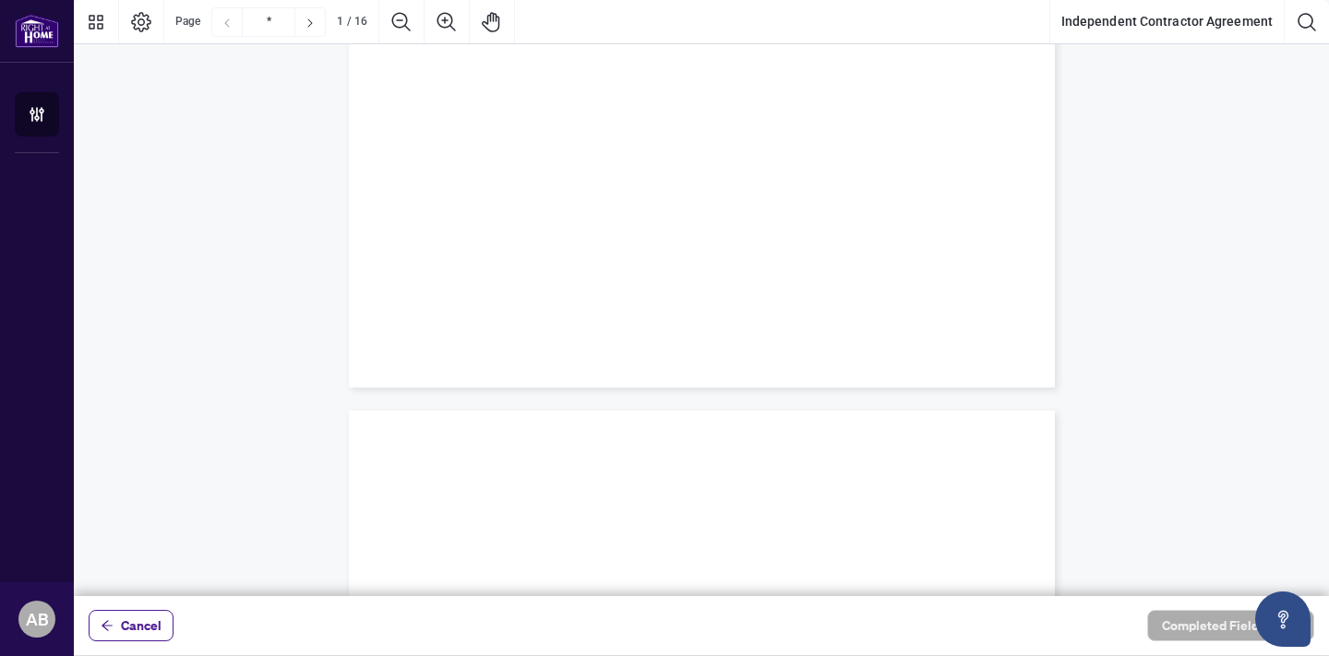
type input "*"
